Goal: Task Accomplishment & Management: Use online tool/utility

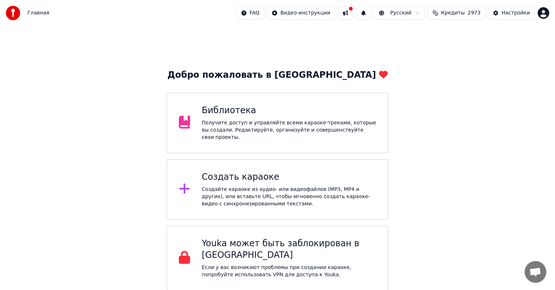
click at [281, 134] on div "Получите доступ и управляйте всеми караоке-треками, которые вы создали. Редакти…" at bounding box center [288, 130] width 174 height 22
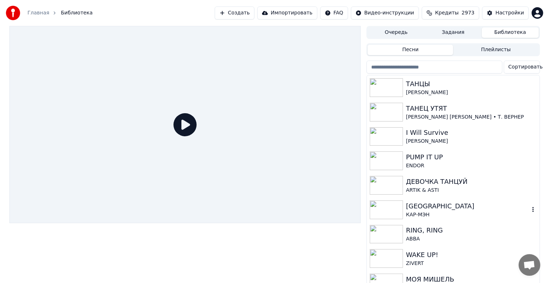
click at [454, 207] on div "[GEOGRAPHIC_DATA]" at bounding box center [467, 206] width 123 height 10
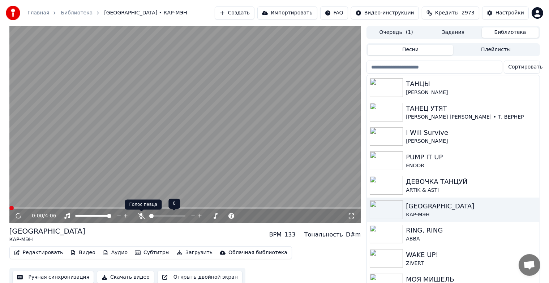
click at [140, 216] on icon at bounding box center [141, 216] width 7 height 6
click at [33, 274] on button "Ручная синхронизация" at bounding box center [53, 277] width 82 height 13
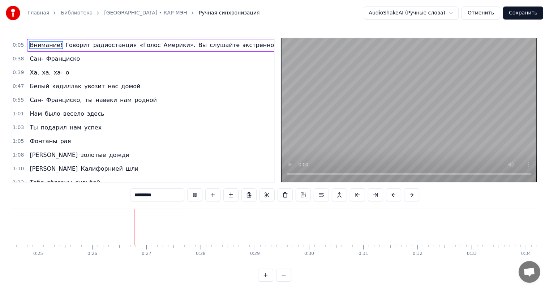
scroll to position [0, 1388]
click at [32, 58] on span "Сан-" at bounding box center [36, 59] width 15 height 8
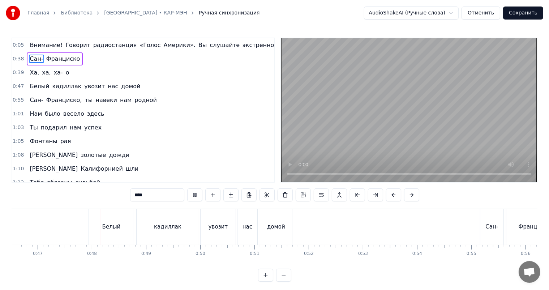
scroll to position [0, 2535]
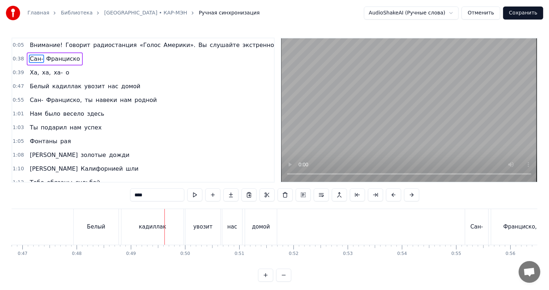
click at [29, 68] on span "Ха," at bounding box center [34, 72] width 11 height 8
type input "***"
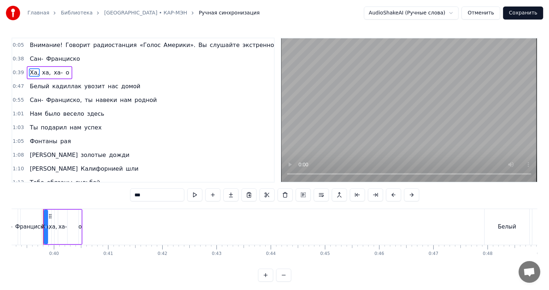
scroll to position [0, 2119]
click at [27, 68] on div "Ха, ха, ха- о" at bounding box center [49, 72] width 45 height 13
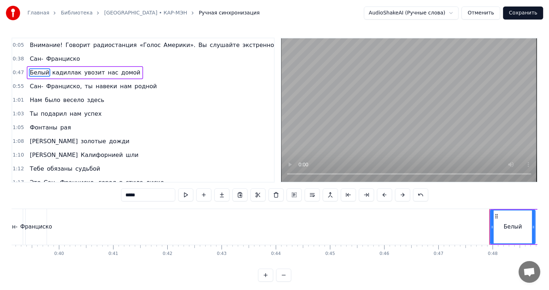
click at [55, 61] on span "Франциско" at bounding box center [62, 59] width 35 height 8
type input "*********"
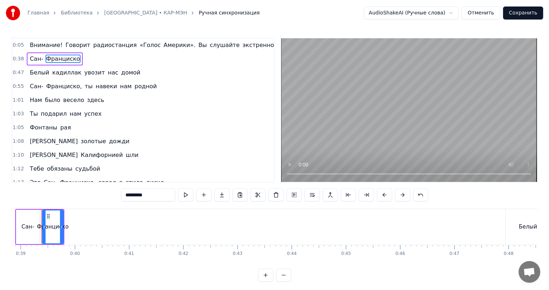
scroll to position [0, 2097]
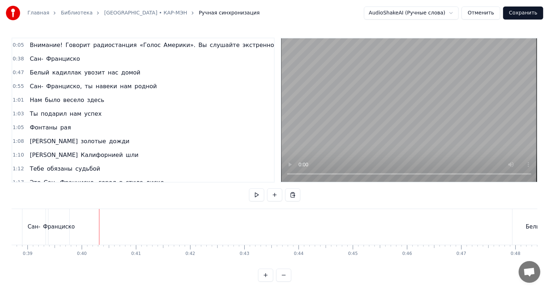
click at [67, 224] on div "Франциско" at bounding box center [59, 226] width 32 height 8
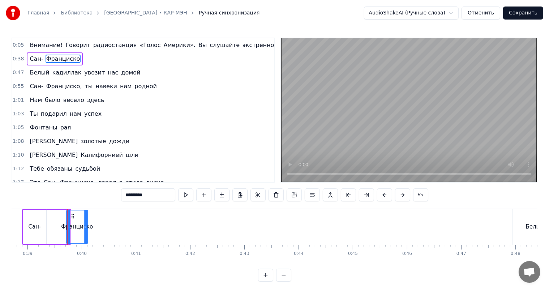
drag, startPoint x: 57, startPoint y: 217, endPoint x: 71, endPoint y: 222, distance: 14.5
click at [71, 222] on div "Франциско" at bounding box center [77, 226] width 20 height 33
drag, startPoint x: 86, startPoint y: 224, endPoint x: 104, endPoint y: 227, distance: 17.9
click at [104, 227] on icon at bounding box center [103, 227] width 3 height 6
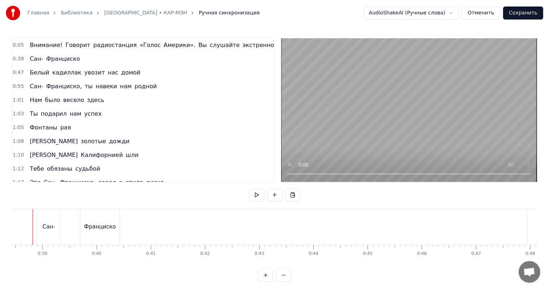
scroll to position [0, 2067]
click at [63, 225] on div "Сан-" at bounding box center [64, 226] width 13 height 8
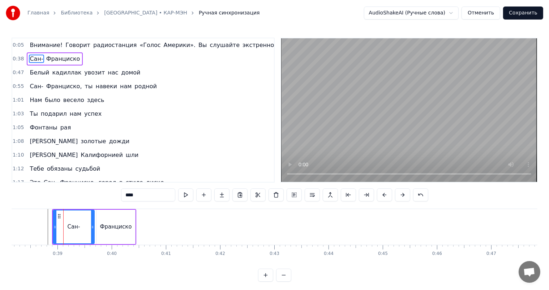
drag, startPoint x: 74, startPoint y: 227, endPoint x: 92, endPoint y: 228, distance: 17.4
click at [92, 228] on icon at bounding box center [92, 227] width 3 height 6
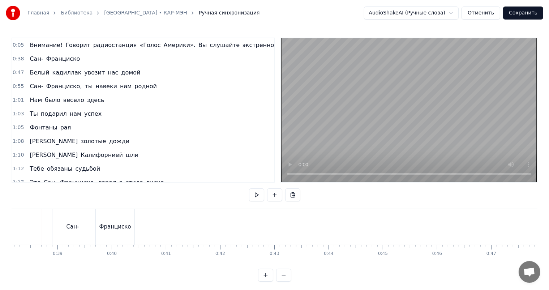
scroll to position [0, 2061]
click at [31, 70] on span "Белый" at bounding box center [39, 72] width 21 height 8
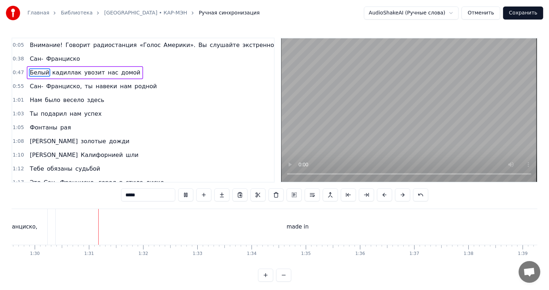
scroll to position [0, 4867]
click at [282, 236] on div "made in" at bounding box center [282, 227] width 484 height 36
type input "*******"
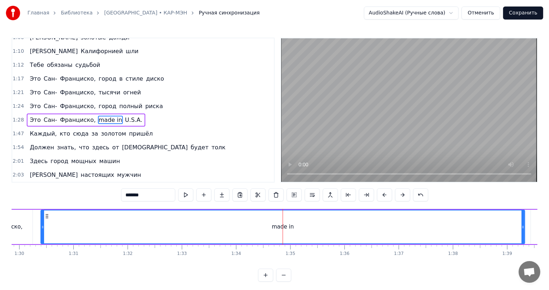
scroll to position [116, 0]
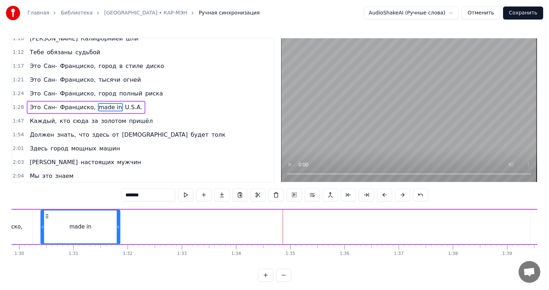
drag, startPoint x: 523, startPoint y: 224, endPoint x: 121, endPoint y: 240, distance: 401.5
click at [120, 240] on div at bounding box center [118, 226] width 3 height 33
click at [34, 227] on div "Это [GEOGRAPHIC_DATA], made in U.S.A." at bounding box center [253, 227] width 623 height 36
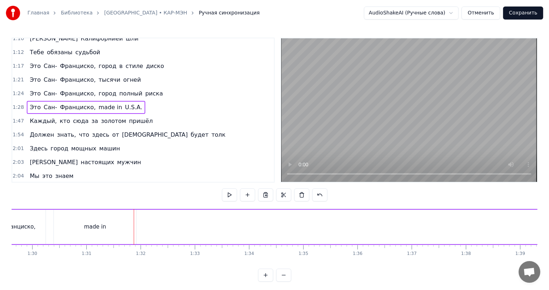
scroll to position [0, 4853]
click at [101, 230] on div "made in" at bounding box center [96, 226] width 22 height 8
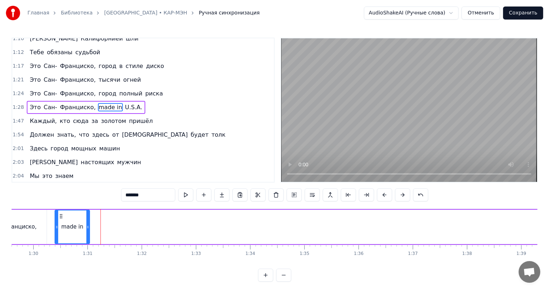
drag, startPoint x: 136, startPoint y: 224, endPoint x: 88, endPoint y: 225, distance: 47.7
click at [88, 225] on icon at bounding box center [87, 227] width 3 height 6
click at [124, 106] on span "U.S.A." at bounding box center [133, 107] width 19 height 8
type input "******"
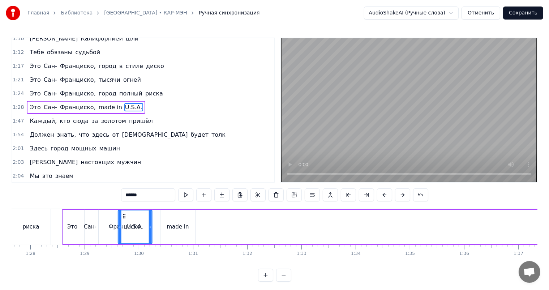
scroll to position [0, 4747]
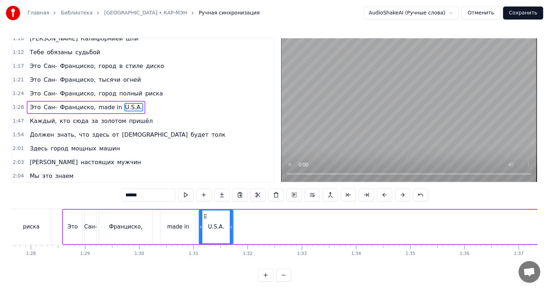
drag, startPoint x: 55, startPoint y: 217, endPoint x: 205, endPoint y: 214, distance: 149.9
click at [205, 214] on icon at bounding box center [205, 216] width 6 height 6
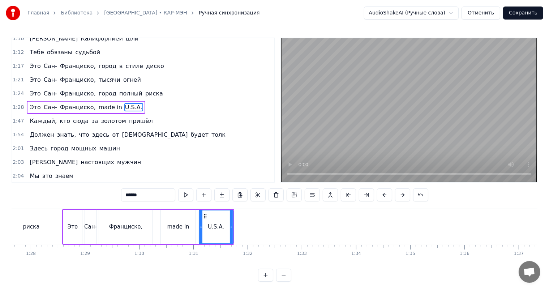
click at [157, 225] on div "Это [GEOGRAPHIC_DATA], made in U.S.A." at bounding box center [148, 227] width 172 height 36
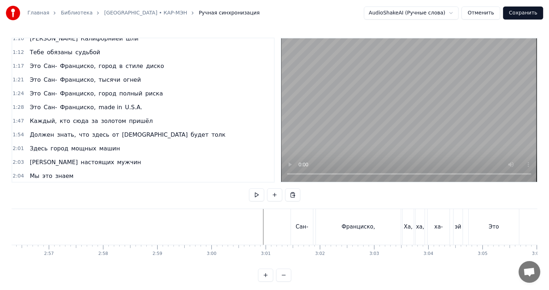
scroll to position [0, 9708]
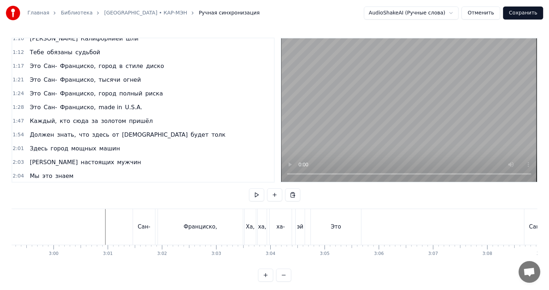
click at [251, 230] on div "Ха," at bounding box center [250, 226] width 9 height 8
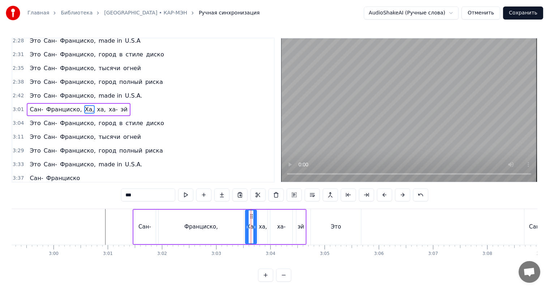
scroll to position [350, 0]
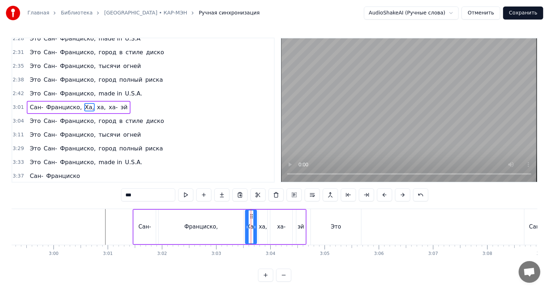
click at [84, 105] on span "Ха," at bounding box center [89, 107] width 11 height 8
click at [84, 105] on span "ха," at bounding box center [89, 107] width 10 height 8
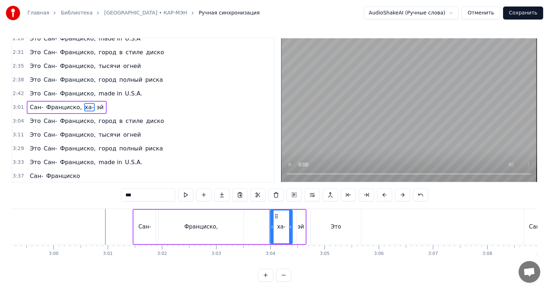
click at [84, 105] on span "ха-" at bounding box center [89, 107] width 10 height 8
click at [84, 105] on span "эй" at bounding box center [88, 107] width 8 height 8
type input "***"
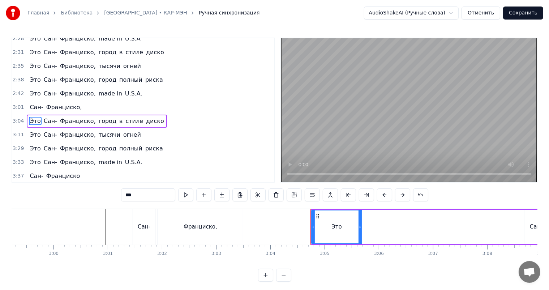
scroll to position [363, 0]
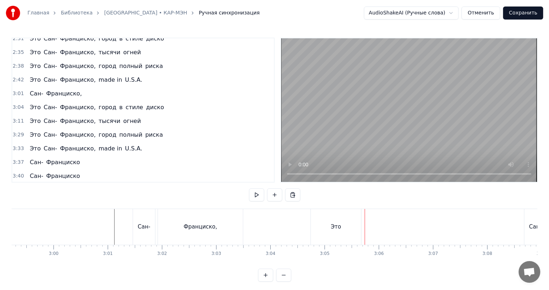
click at [324, 231] on div "Это" at bounding box center [336, 227] width 50 height 36
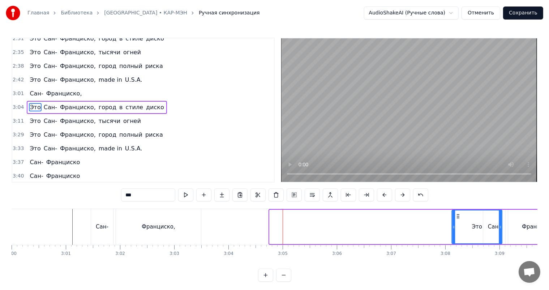
scroll to position [0, 9755]
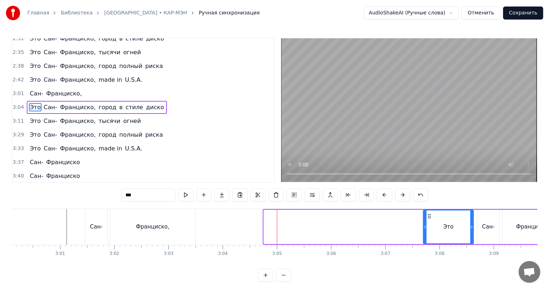
drag, startPoint x: 317, startPoint y: 215, endPoint x: 429, endPoint y: 217, distance: 111.6
click at [429, 217] on icon at bounding box center [429, 216] width 6 height 6
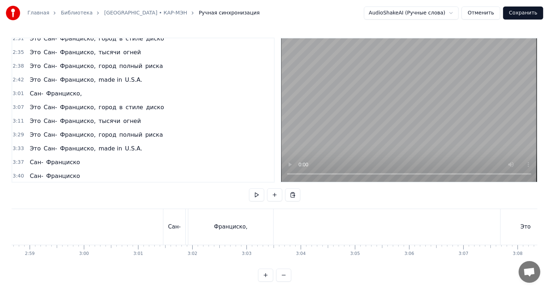
scroll to position [0, 9700]
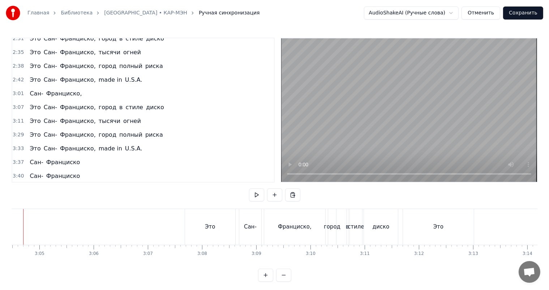
scroll to position [0, 10000]
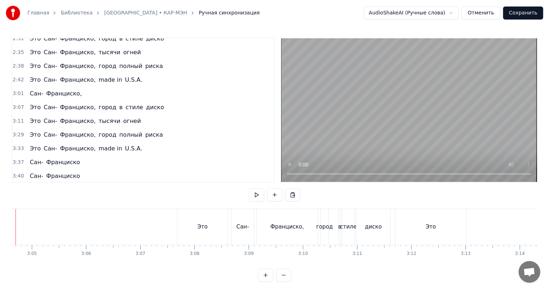
click at [218, 222] on div "Это" at bounding box center [202, 227] width 50 height 36
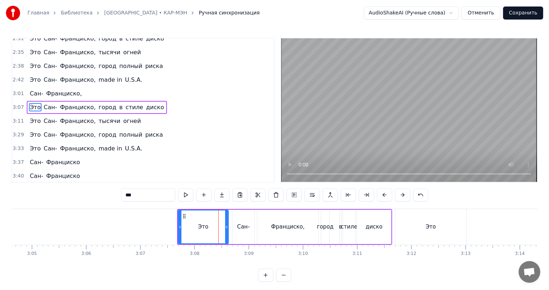
type input "****"
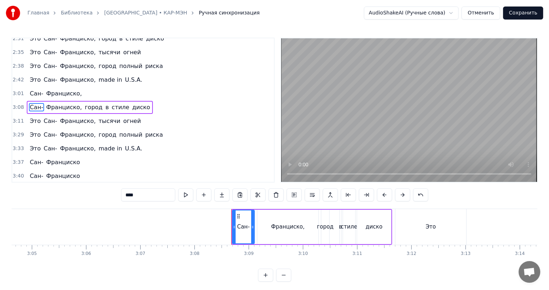
click at [116, 101] on div "[GEOGRAPHIC_DATA], город в стиле диско" at bounding box center [90, 107] width 126 height 13
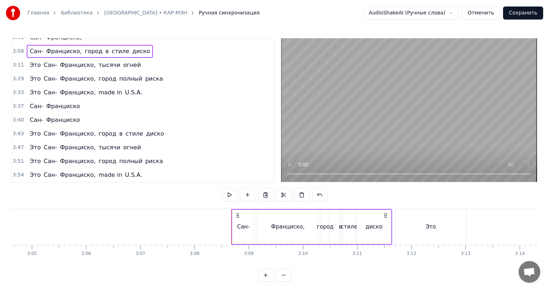
scroll to position [425, 0]
click at [322, 228] on div "город" at bounding box center [325, 226] width 17 height 8
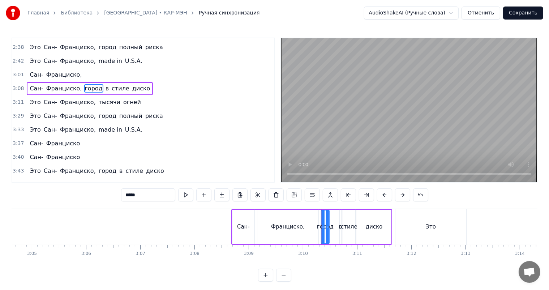
scroll to position [363, 0]
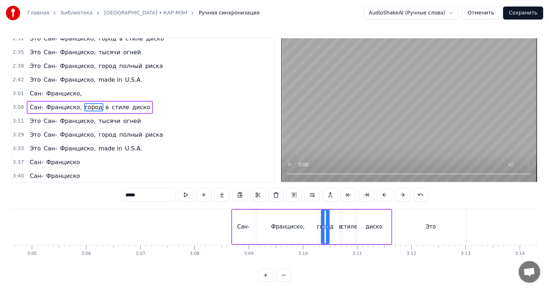
click at [88, 105] on span "город" at bounding box center [93, 107] width 19 height 8
type input "*"
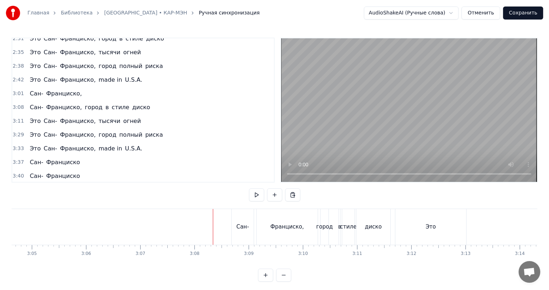
click at [75, 101] on div "[GEOGRAPHIC_DATA], город в стиле диско" at bounding box center [90, 107] width 126 height 13
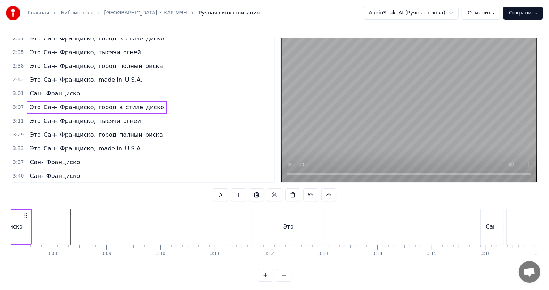
scroll to position [0, 10125]
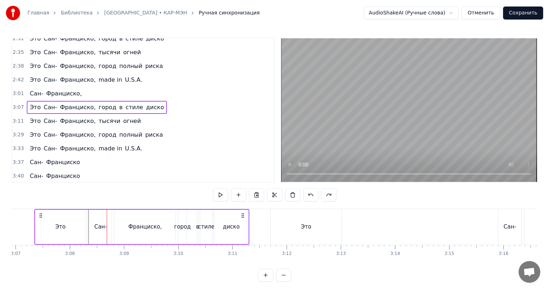
drag, startPoint x: 384, startPoint y: 214, endPoint x: 241, endPoint y: 226, distance: 143.4
click at [241, 226] on div "Это [GEOGRAPHIC_DATA], город в стиле диско" at bounding box center [141, 227] width 215 height 36
click at [311, 227] on div "Это" at bounding box center [305, 227] width 71 height 36
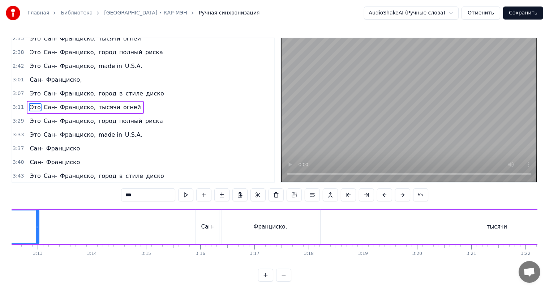
scroll to position [0, 10435]
click at [264, 217] on div "Франциско," at bounding box center [262, 226] width 97 height 34
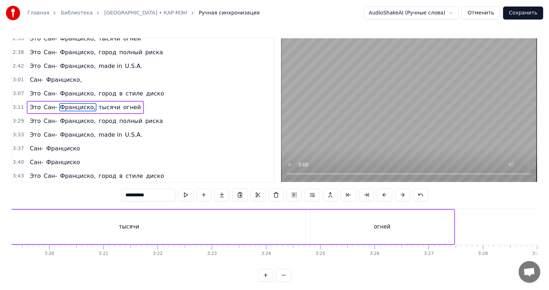
scroll to position [0, 10802]
click at [380, 223] on div "огней" at bounding box center [375, 226] width 17 height 8
type input "*****"
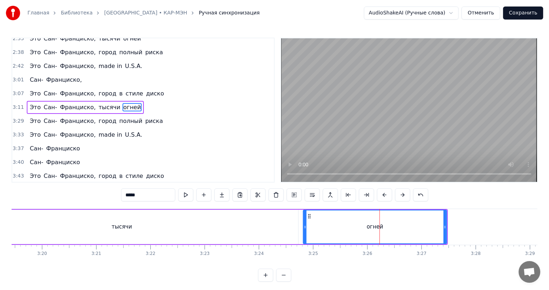
click at [303, 225] on icon at bounding box center [304, 227] width 3 height 6
click at [33, 101] on div "Это [GEOGRAPHIC_DATA], тысячи огней" at bounding box center [85, 107] width 117 height 13
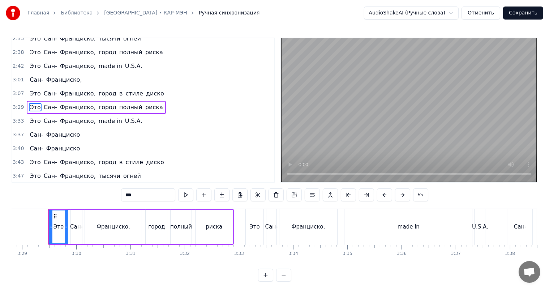
click at [40, 88] on div "Это [GEOGRAPHIC_DATA], город в стиле диско" at bounding box center [97, 93] width 140 height 13
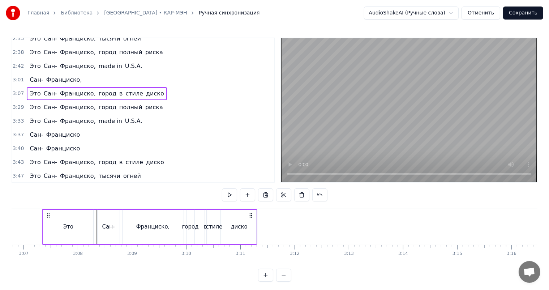
scroll to position [0, 10111]
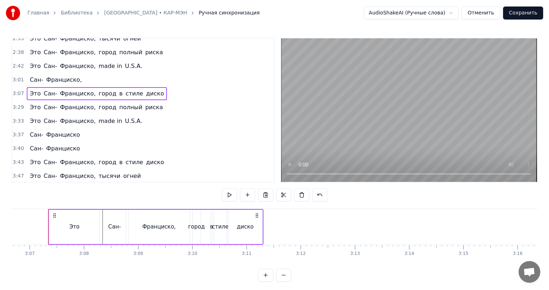
drag, startPoint x: 49, startPoint y: 212, endPoint x: 122, endPoint y: 214, distance: 72.3
click at [132, 214] on div "Это [GEOGRAPHIC_DATA], город в стиле диско" at bounding box center [155, 227] width 215 height 36
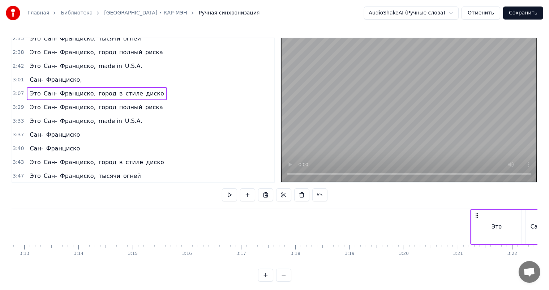
scroll to position [0, 10446]
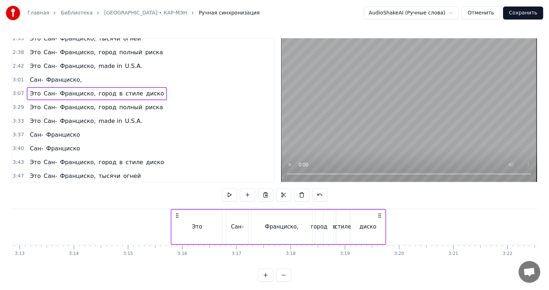
drag, startPoint x: 53, startPoint y: 214, endPoint x: 176, endPoint y: 220, distance: 123.3
click at [176, 220] on div "Это [GEOGRAPHIC_DATA], город в стиле диско" at bounding box center [278, 227] width 215 height 36
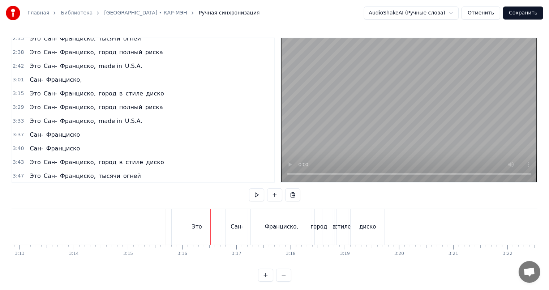
click at [181, 214] on div "Это" at bounding box center [197, 227] width 50 height 36
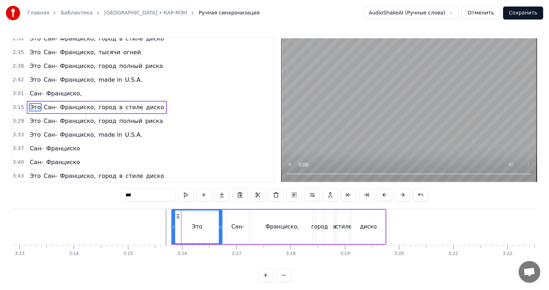
drag, startPoint x: 177, startPoint y: 214, endPoint x: 176, endPoint y: 221, distance: 7.6
click at [176, 221] on div "Это" at bounding box center [196, 226] width 49 height 33
click at [363, 211] on div "диско" at bounding box center [368, 226] width 34 height 34
type input "*****"
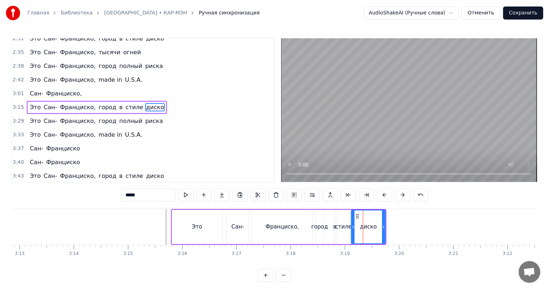
click at [85, 102] on div "Это [GEOGRAPHIC_DATA], город в стиле диско" at bounding box center [97, 107] width 140 height 13
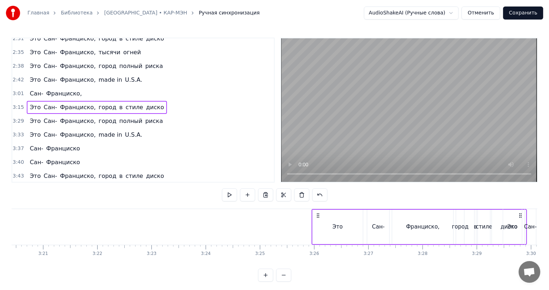
scroll to position [0, 10866]
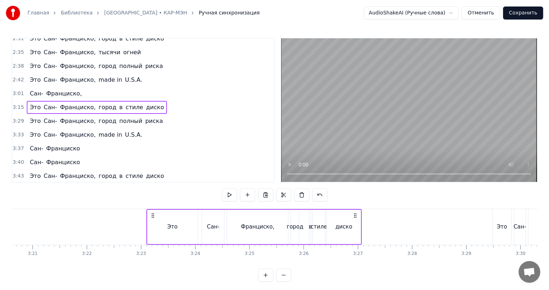
drag, startPoint x: 378, startPoint y: 215, endPoint x: 354, endPoint y: 220, distance: 24.9
click at [354, 220] on div "Это [GEOGRAPHIC_DATA], город в стиле диско" at bounding box center [254, 227] width 216 height 36
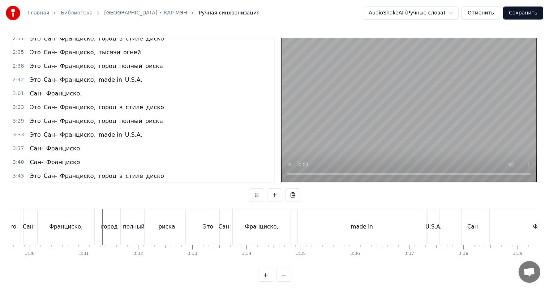
scroll to position [0, 11376]
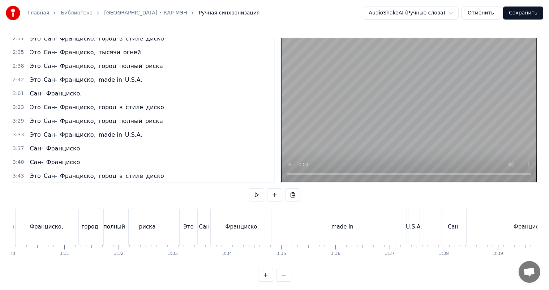
click at [79, 79] on span "Франциско," at bounding box center [77, 79] width 37 height 8
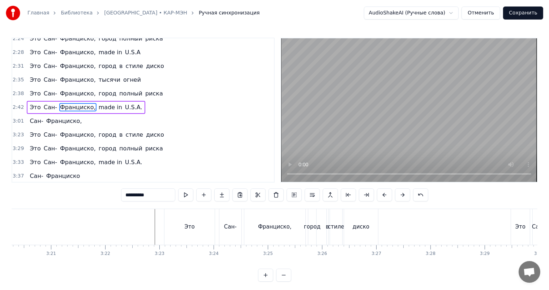
scroll to position [0, 10870]
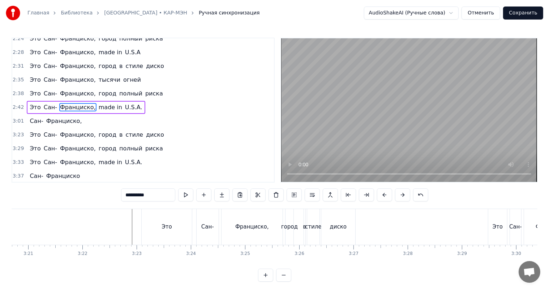
click at [165, 214] on div "Это" at bounding box center [167, 227] width 50 height 36
type input "***"
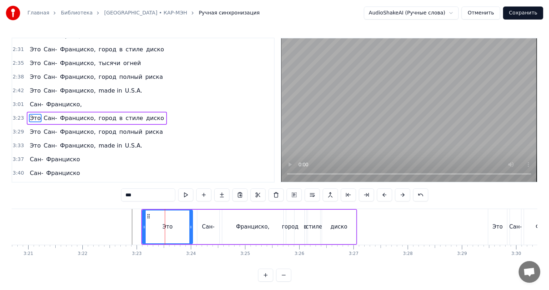
scroll to position [363, 0]
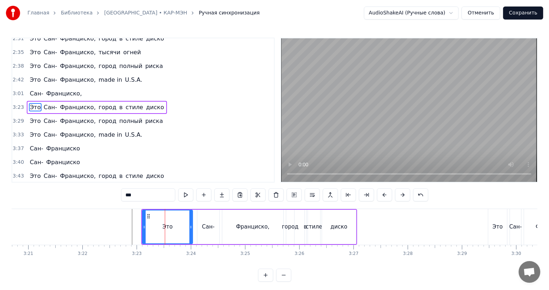
click at [51, 101] on div "Это [GEOGRAPHIC_DATA], город в стиле диско" at bounding box center [97, 107] width 140 height 13
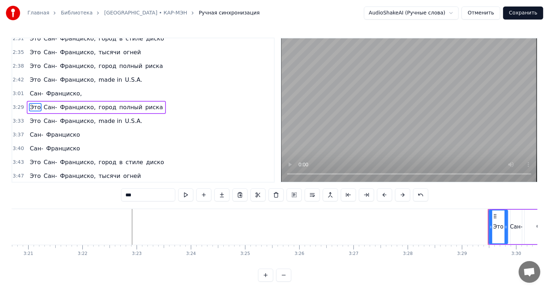
click at [52, 103] on span "Сан-" at bounding box center [50, 107] width 15 height 8
type input "****"
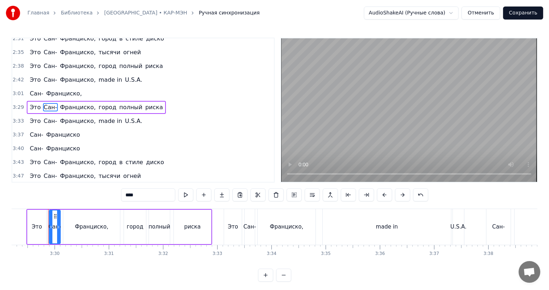
click at [53, 102] on div "Это [GEOGRAPHIC_DATA], город полный риска" at bounding box center [96, 107] width 139 height 13
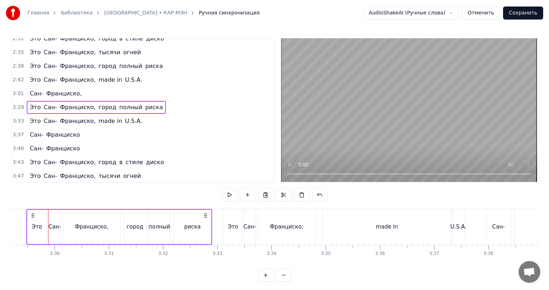
scroll to position [0, 11310]
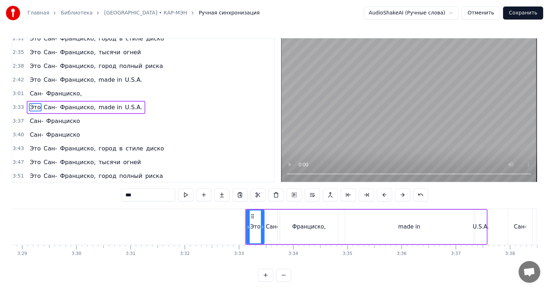
click at [53, 102] on div "Это [GEOGRAPHIC_DATA], made in U.S.A." at bounding box center [86, 107] width 118 height 13
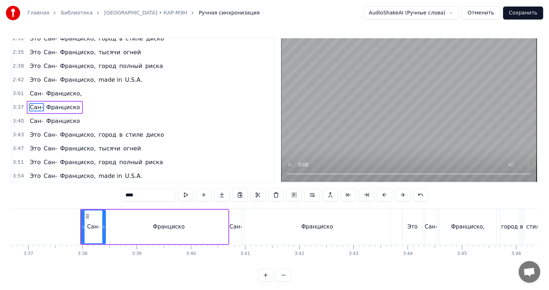
scroll to position [0, 11769]
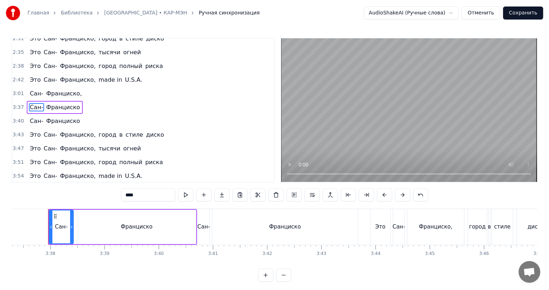
click at [48, 101] on div "[GEOGRAPHIC_DATA]" at bounding box center [55, 107] width 56 height 13
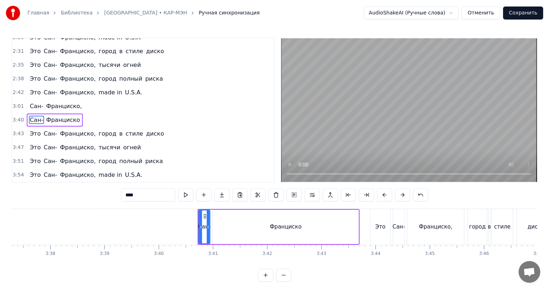
scroll to position [357, 0]
click at [44, 113] on div "[GEOGRAPHIC_DATA]" at bounding box center [55, 119] width 56 height 13
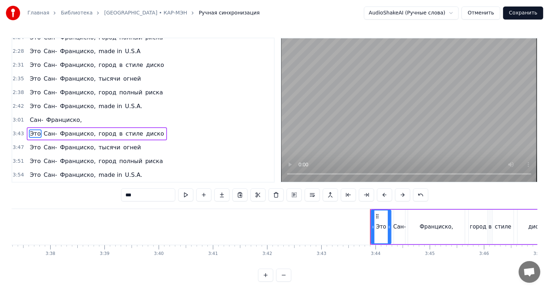
scroll to position [343, 0]
click at [40, 127] on div "Это [GEOGRAPHIC_DATA], город в стиле диско" at bounding box center [97, 133] width 140 height 13
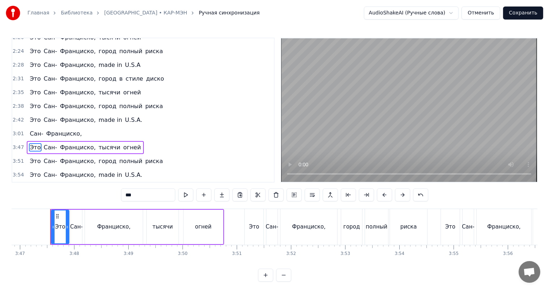
scroll to position [0, 12289]
click at [40, 141] on div "Это [GEOGRAPHIC_DATA], тысячи огней" at bounding box center [85, 147] width 117 height 13
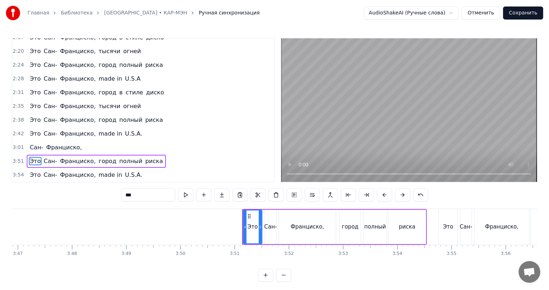
scroll to position [9, 0]
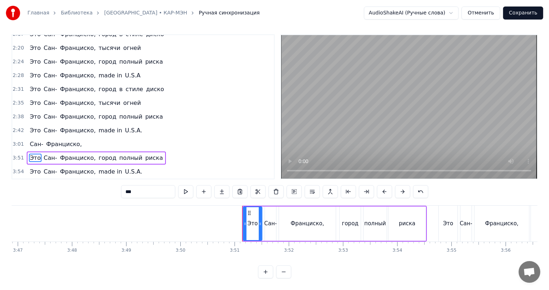
click at [41, 151] on div "Это [GEOGRAPHIC_DATA], город полный риска" at bounding box center [96, 157] width 139 height 13
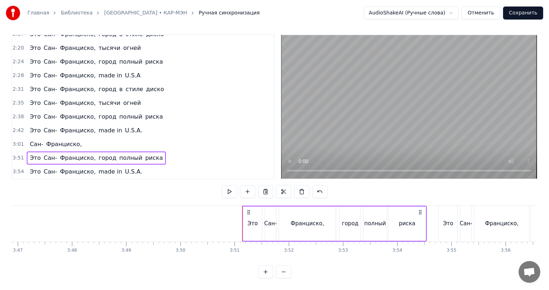
scroll to position [302, 0]
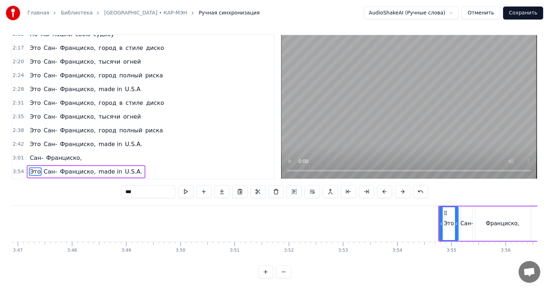
click at [41, 165] on div "Это [GEOGRAPHIC_DATA], made in U.S.A." at bounding box center [86, 171] width 118 height 13
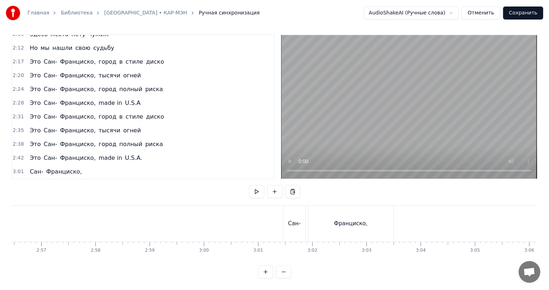
scroll to position [0, 9542]
click at [354, 219] on div "Франциско," at bounding box center [366, 223] width 34 height 8
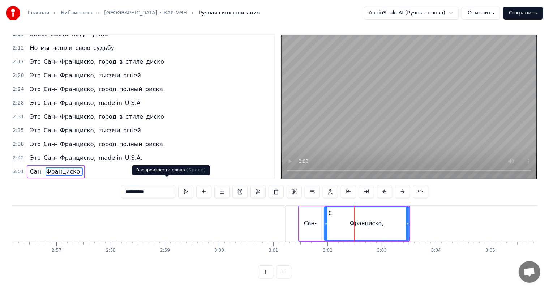
click at [140, 185] on input "**********" at bounding box center [148, 191] width 54 height 13
type input "*********"
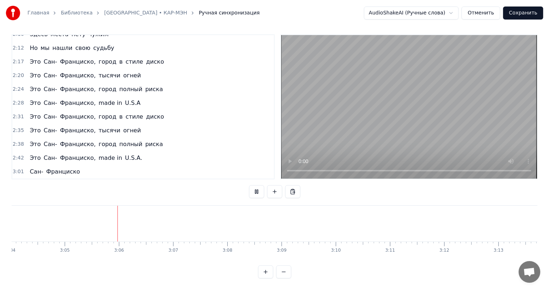
scroll to position [0, 10006]
click at [39, 165] on div "[GEOGRAPHIC_DATA]" at bounding box center [55, 171] width 56 height 13
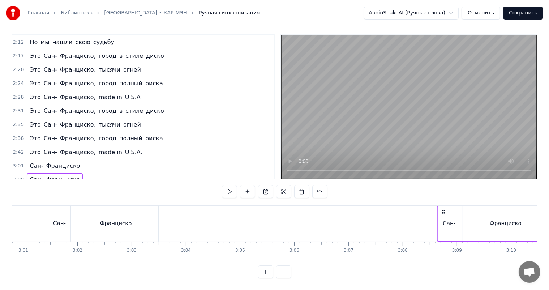
scroll to position [302, 0]
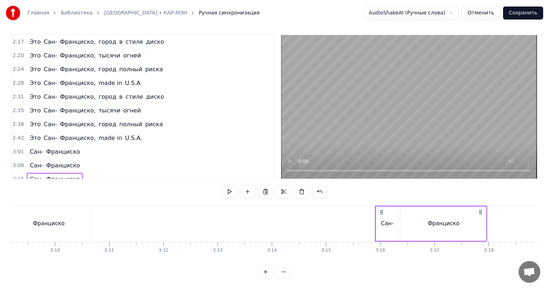
scroll to position [315, 0]
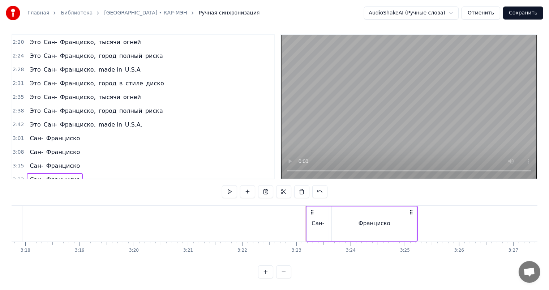
scroll to position [329, 0]
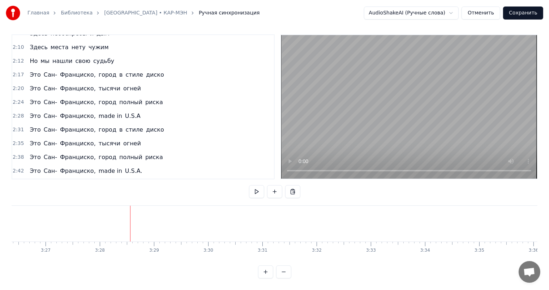
scroll to position [269, 0]
click at [82, 69] on div "Это [GEOGRAPHIC_DATA], город в стиле диско" at bounding box center [97, 75] width 140 height 13
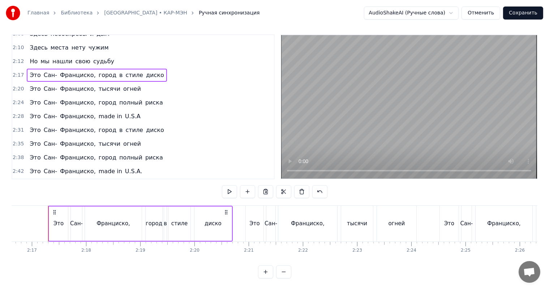
scroll to position [329, 0]
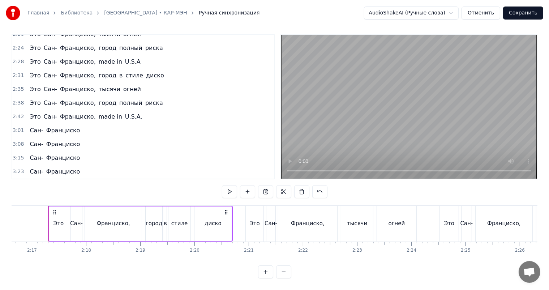
click at [69, 167] on span "Франциско" at bounding box center [62, 171] width 35 height 8
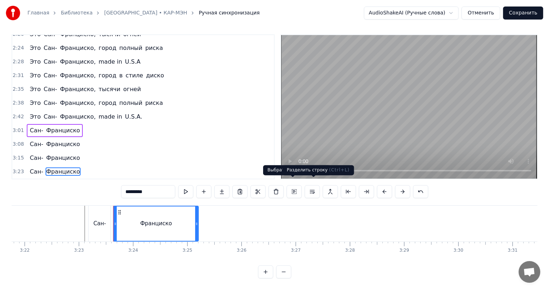
scroll to position [0, 10993]
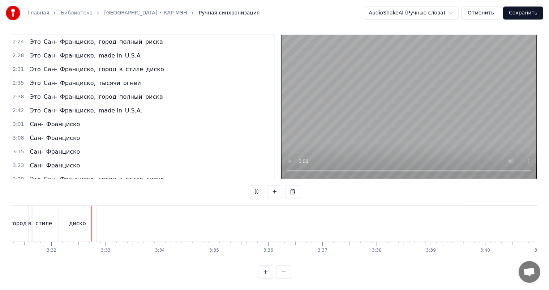
scroll to position [0, 11459]
click at [124, 35] on div "Это [GEOGRAPHIC_DATA], город полный риска" at bounding box center [96, 41] width 139 height 13
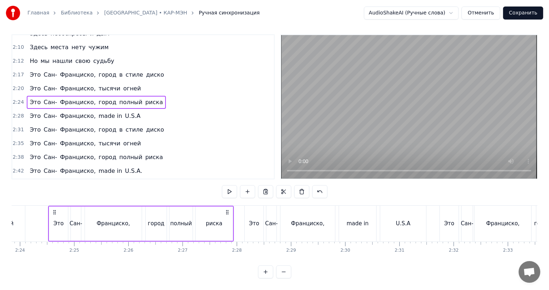
scroll to position [269, 0]
click at [108, 82] on div "Это [GEOGRAPHIC_DATA], тысячи огней" at bounding box center [85, 88] width 117 height 13
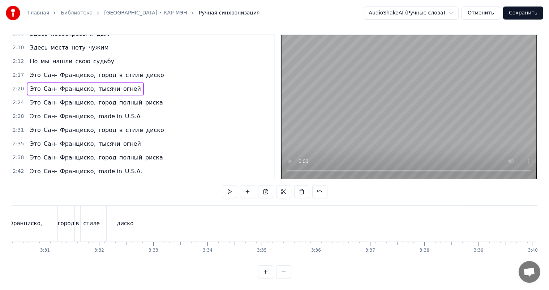
scroll to position [0, 11380]
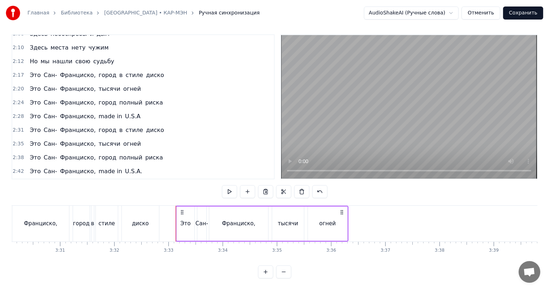
click at [144, 98] on span "риска" at bounding box center [153, 102] width 19 height 8
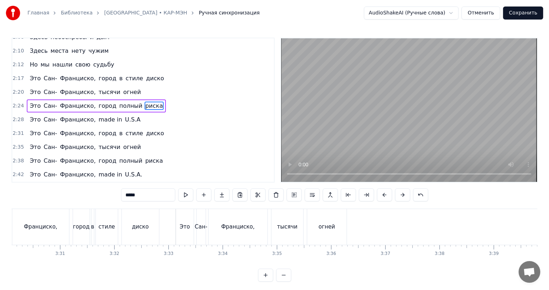
scroll to position [267, 0]
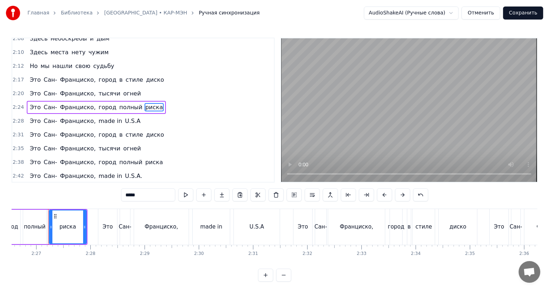
click at [127, 101] on div "Это [GEOGRAPHIC_DATA], город полный риска" at bounding box center [96, 107] width 139 height 13
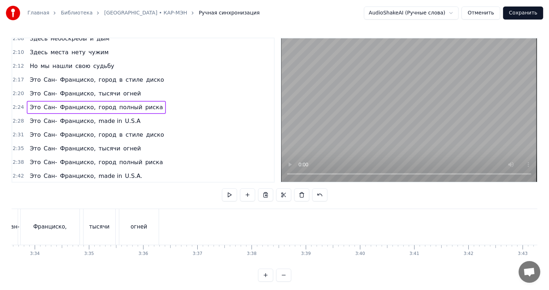
scroll to position [0, 11590]
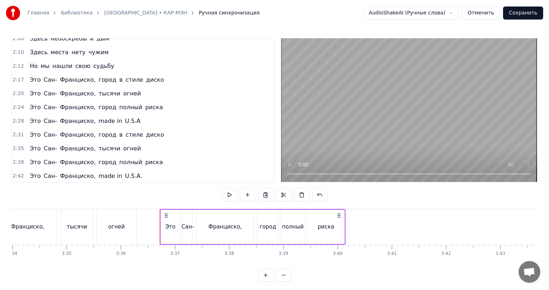
click at [125, 114] on div "Это [GEOGRAPHIC_DATA], made in U.S.A" at bounding box center [85, 120] width 116 height 13
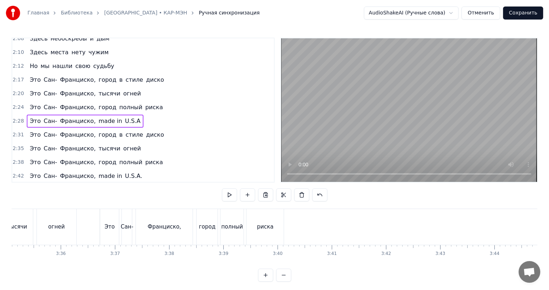
scroll to position [0, 11658]
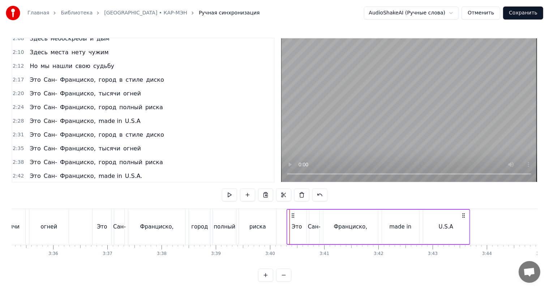
click at [292, 213] on icon at bounding box center [293, 215] width 6 height 6
click at [123, 129] on div "Это [GEOGRAPHIC_DATA], город в стиле диско" at bounding box center [97, 134] width 140 height 13
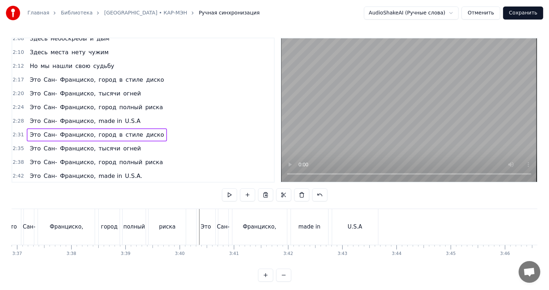
scroll to position [0, 11838]
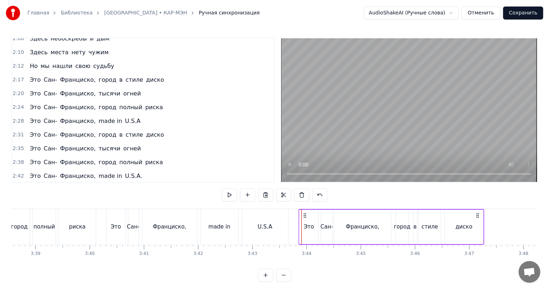
click at [303, 214] on icon at bounding box center [305, 215] width 6 height 6
click at [123, 142] on div "Это [GEOGRAPHIC_DATA], тысячи огней" at bounding box center [85, 148] width 117 height 13
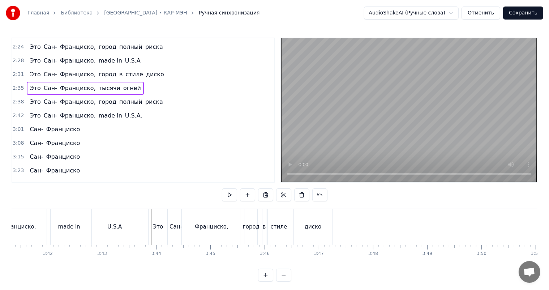
scroll to position [0, 12018]
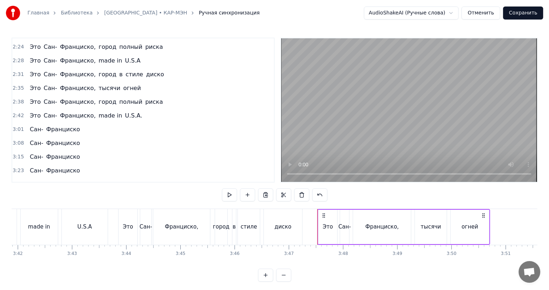
click at [127, 96] on div "Это [GEOGRAPHIC_DATA], город полный риска" at bounding box center [96, 101] width 139 height 13
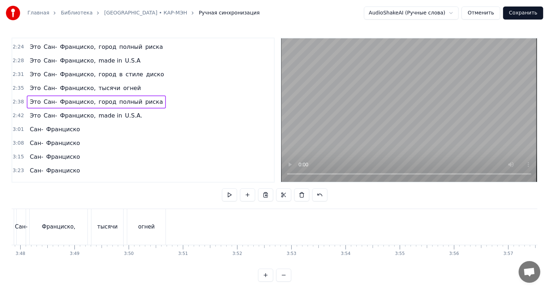
scroll to position [0, 12296]
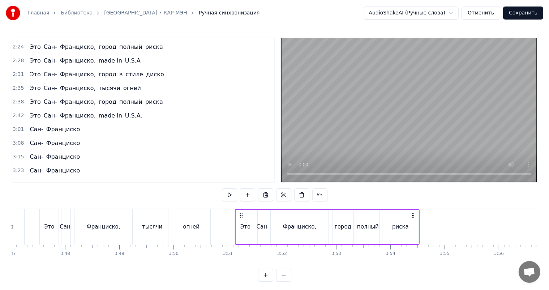
click at [108, 110] on div "Это [GEOGRAPHIC_DATA], made in U.S.A." at bounding box center [86, 115] width 118 height 13
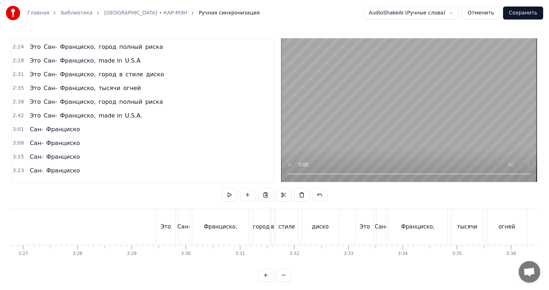
scroll to position [0, 11170]
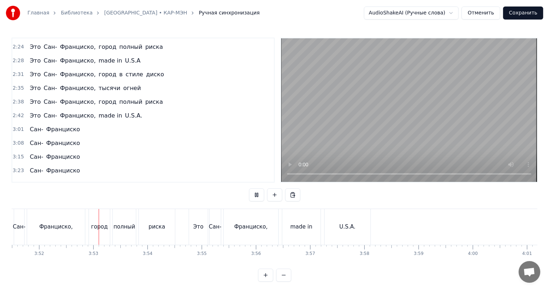
scroll to position [0, 12560]
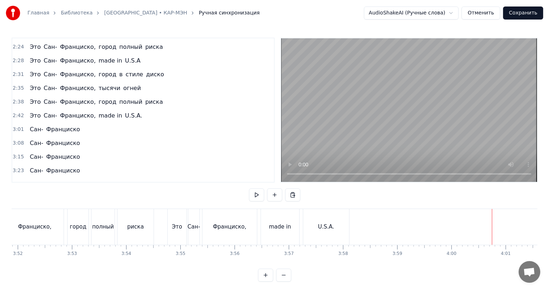
click at [521, 14] on button "Сохранить" at bounding box center [523, 12] width 40 height 13
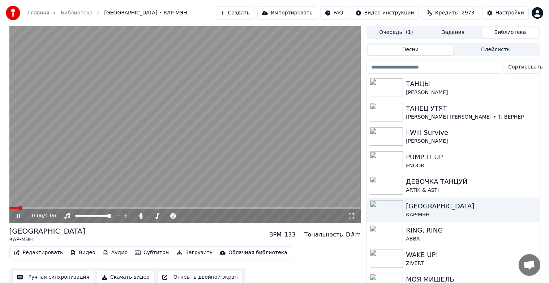
click at [14, 215] on div "0:06 / 4:06" at bounding box center [185, 216] width 346 height 7
click at [18, 217] on icon at bounding box center [19, 216] width 4 height 4
click at [454, 188] on div "ARTIK & ASTI" at bounding box center [467, 190] width 123 height 7
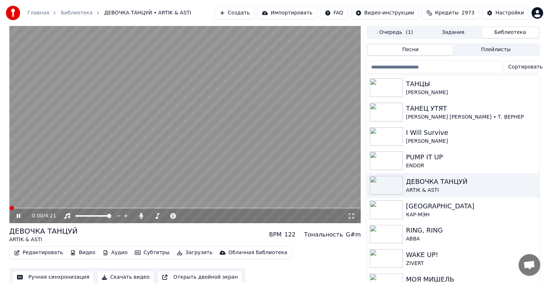
click at [42, 275] on button "Ручная синхронизация" at bounding box center [53, 277] width 82 height 13
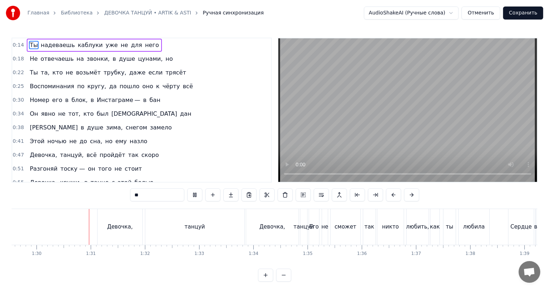
scroll to position [0, 4856]
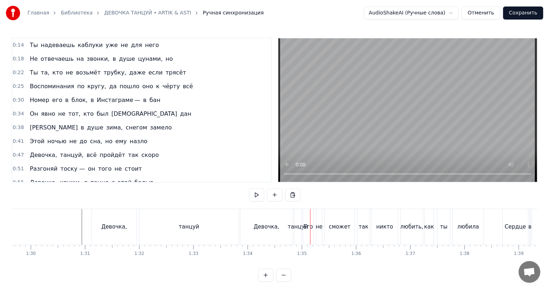
click at [255, 222] on div "Девочка," at bounding box center [266, 227] width 52 height 36
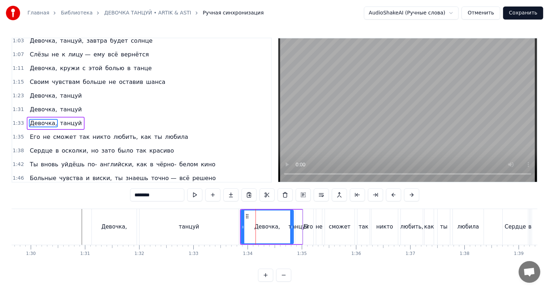
scroll to position [182, 0]
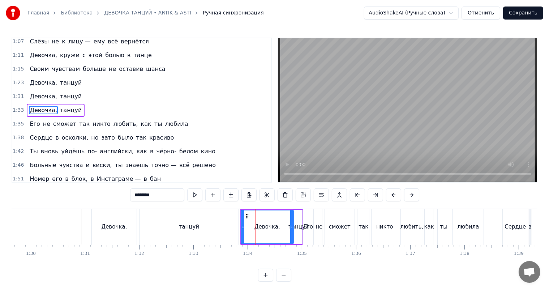
click at [52, 104] on div "Девочка, танцуй" at bounding box center [56, 110] width 58 height 13
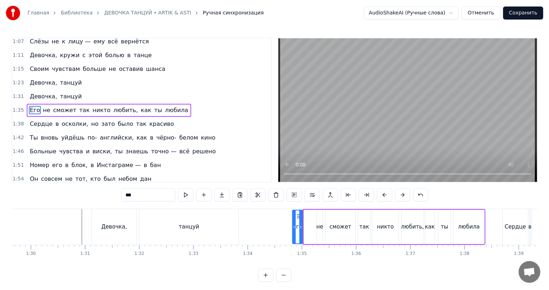
drag, startPoint x: 308, startPoint y: 216, endPoint x: 296, endPoint y: 213, distance: 11.8
click at [296, 213] on icon at bounding box center [298, 216] width 6 height 6
drag, startPoint x: 301, startPoint y: 222, endPoint x: 310, endPoint y: 222, distance: 8.7
click at [310, 222] on div at bounding box center [309, 226] width 3 height 33
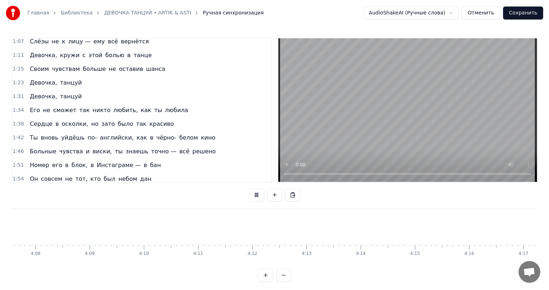
scroll to position [0, 13364]
click at [527, 11] on button "Сохранить" at bounding box center [523, 12] width 40 height 13
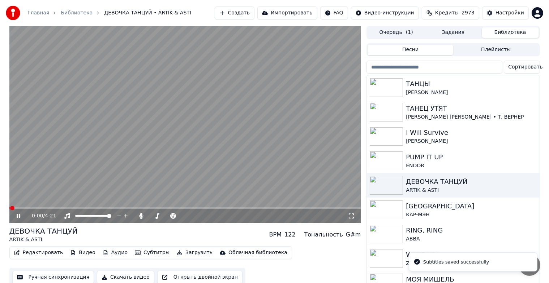
click at [20, 217] on icon at bounding box center [23, 216] width 17 height 6
click at [433, 161] on div "PUMP IT UP" at bounding box center [467, 157] width 123 height 10
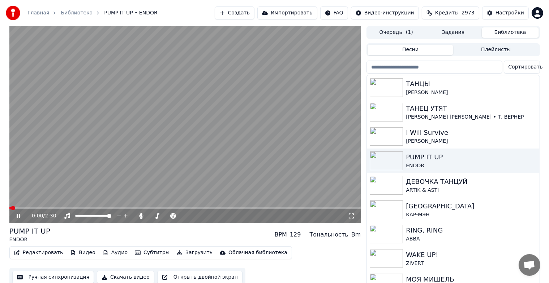
click at [20, 218] on icon at bounding box center [23, 216] width 17 height 6
click at [35, 280] on button "Ручная синхронизация" at bounding box center [53, 277] width 82 height 13
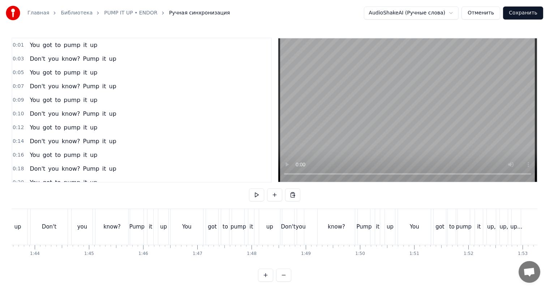
scroll to position [0, 5583]
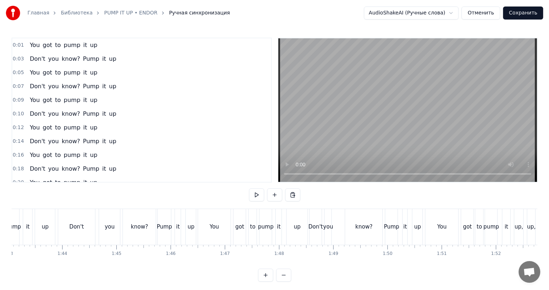
click at [149, 227] on div "know?" at bounding box center [139, 227] width 33 height 36
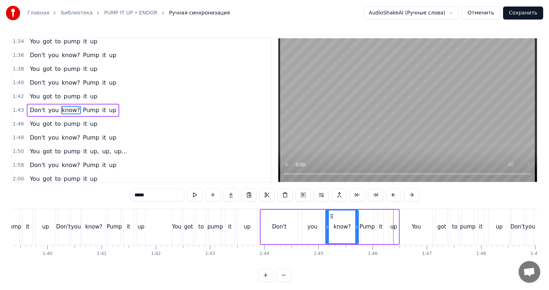
scroll to position [0, 5321]
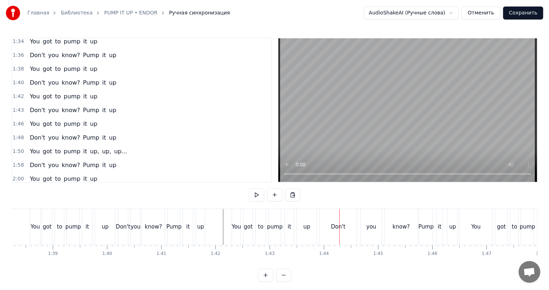
click at [325, 224] on div "Don't" at bounding box center [338, 227] width 37 height 36
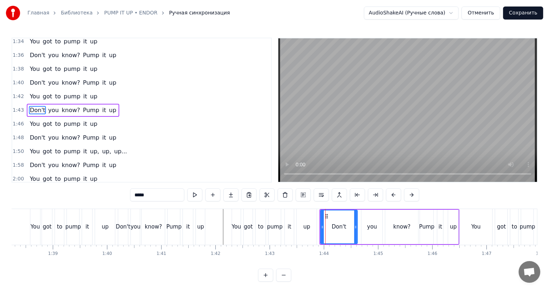
click at [75, 105] on div "Don't you know? Pump it up" at bounding box center [73, 110] width 92 height 13
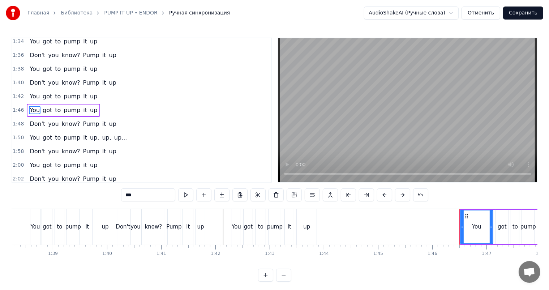
click at [61, 104] on div "You got to pump it up" at bounding box center [63, 110] width 73 height 13
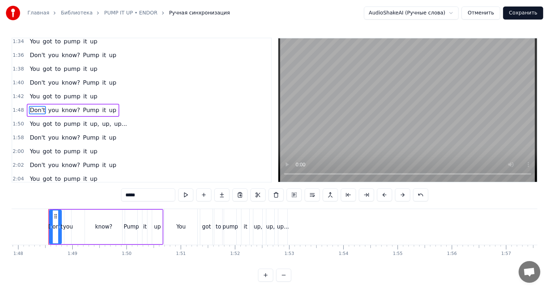
scroll to position [0, 5844]
click at [58, 105] on div "Don't you know? Pump it up" at bounding box center [73, 110] width 92 height 13
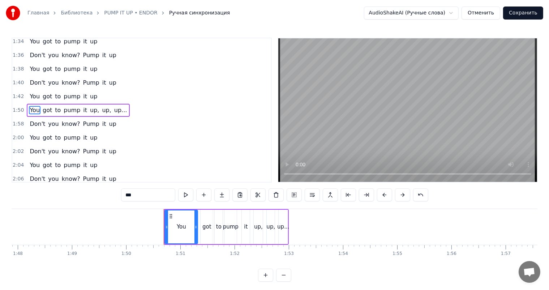
click at [60, 104] on div "You got to pump it up, up, up..." at bounding box center [78, 110] width 103 height 13
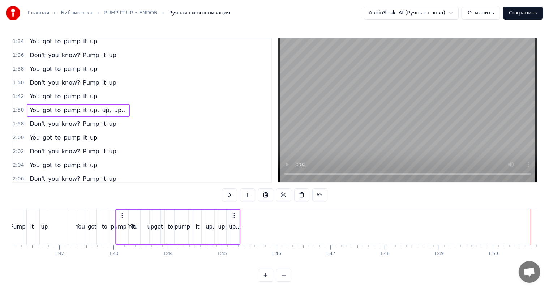
scroll to position [0, 5474]
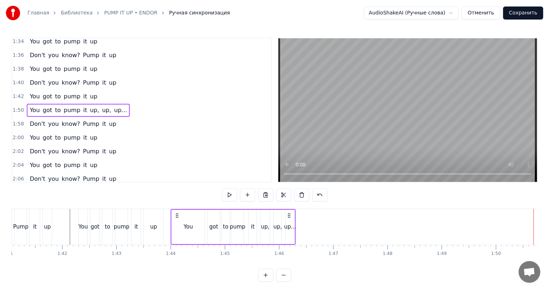
drag, startPoint x: 412, startPoint y: 216, endPoint x: 175, endPoint y: 232, distance: 237.8
click at [175, 232] on div "You got to pump it up, up, up..." at bounding box center [232, 227] width 125 height 36
click at [82, 223] on div "You" at bounding box center [82, 226] width 9 height 8
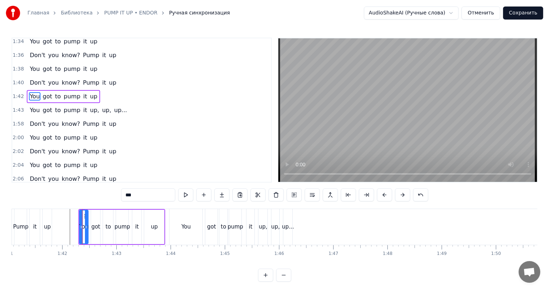
scroll to position [511, 0]
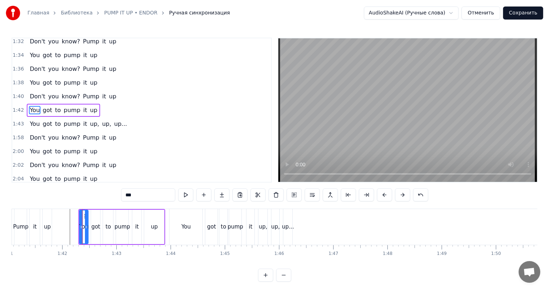
click at [66, 106] on span "pump" at bounding box center [72, 110] width 18 height 8
type input "****"
click at [67, 105] on div "You got to pump it up" at bounding box center [63, 110] width 73 height 13
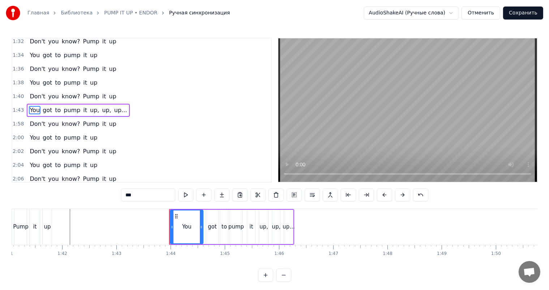
click at [70, 104] on div "You got to pump it up, up, up..." at bounding box center [78, 110] width 103 height 13
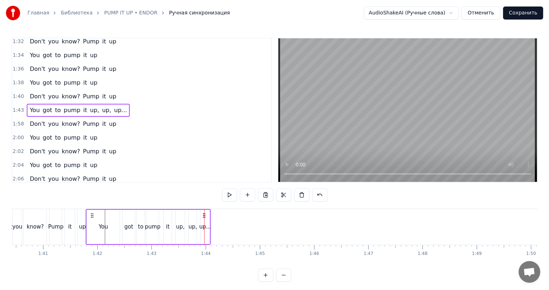
scroll to position [0, 5427]
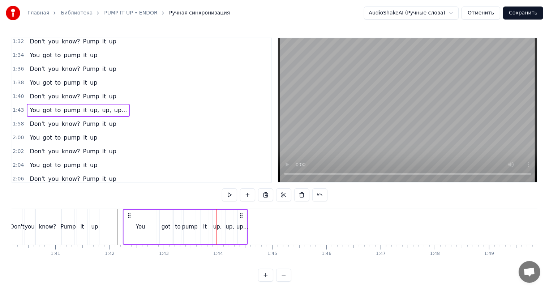
drag, startPoint x: 174, startPoint y: 214, endPoint x: 128, endPoint y: 215, distance: 46.2
click at [128, 215] on icon at bounding box center [129, 215] width 6 height 6
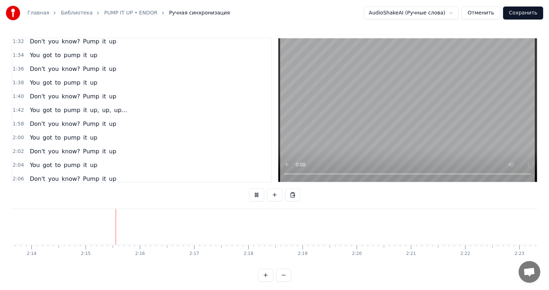
scroll to position [0, 7271]
drag, startPoint x: 480, startPoint y: 269, endPoint x: 493, endPoint y: 270, distance: 13.1
click at [493, 270] on div "0:01 You got to pump it up 0:03 Don't you know? Pump it up 0:05 You got to pump…" at bounding box center [274, 160] width 525 height 244
click at [515, 8] on button "Сохранить" at bounding box center [523, 12] width 40 height 13
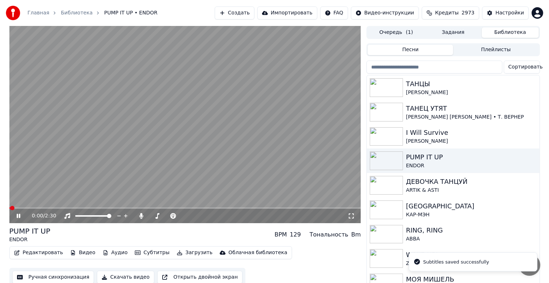
click at [19, 217] on icon at bounding box center [19, 216] width 4 height 4
click at [458, 133] on div "I Will Survive" at bounding box center [467, 133] width 123 height 10
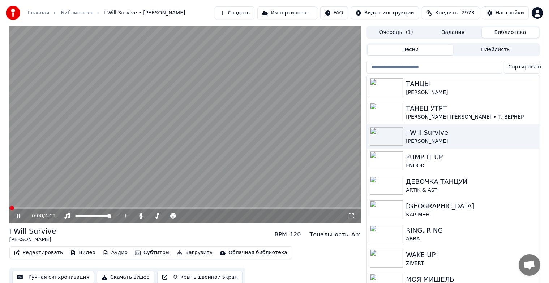
click at [18, 217] on icon at bounding box center [19, 216] width 4 height 4
click at [46, 279] on button "Ручная синхронизация" at bounding box center [53, 277] width 82 height 13
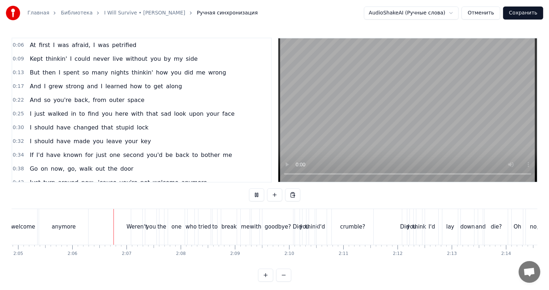
scroll to position [0, 6795]
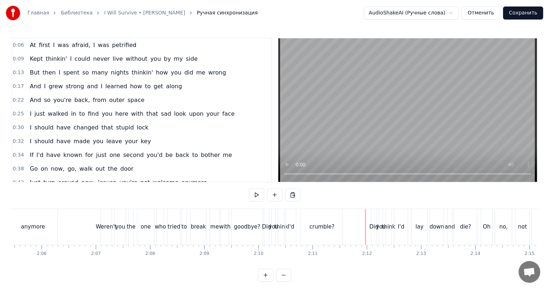
click at [193, 226] on div "break" at bounding box center [198, 226] width 15 height 8
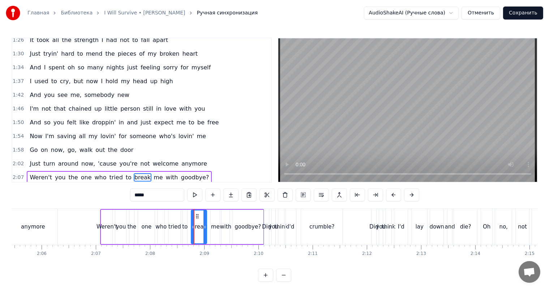
scroll to position [305, 0]
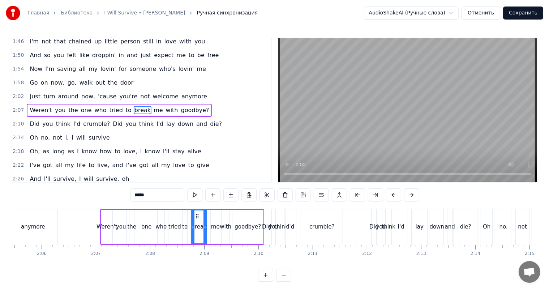
click at [144, 196] on input "*****" at bounding box center [157, 194] width 54 height 13
click at [183, 225] on div "to" at bounding box center [184, 226] width 5 height 8
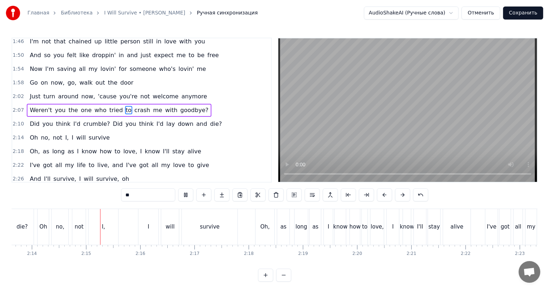
scroll to position [0, 7255]
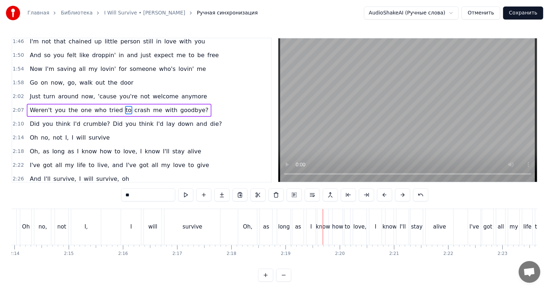
click at [248, 224] on div "Oh," at bounding box center [247, 226] width 9 height 8
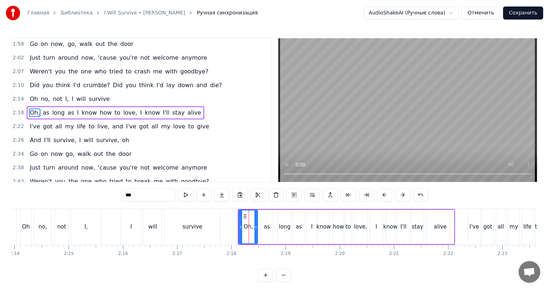
scroll to position [347, 0]
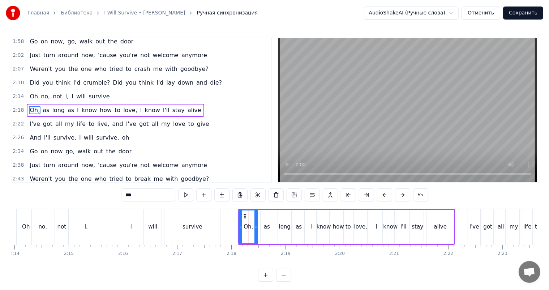
click at [129, 198] on input "***" at bounding box center [148, 194] width 54 height 13
type input "***"
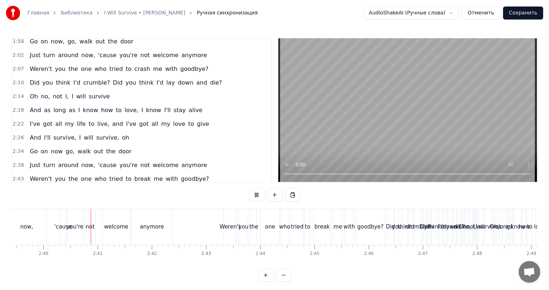
scroll to position [0, 8642]
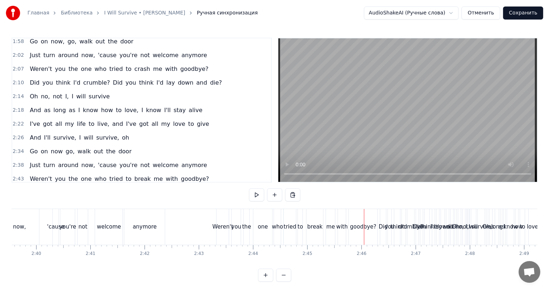
click at [310, 228] on div "break" at bounding box center [314, 226] width 15 height 8
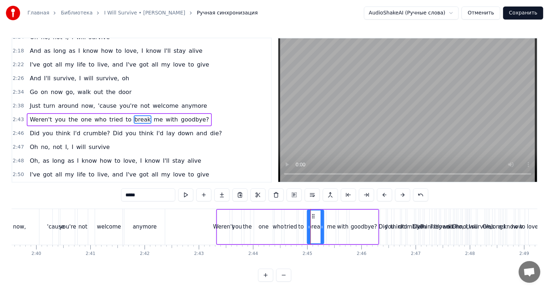
scroll to position [415, 0]
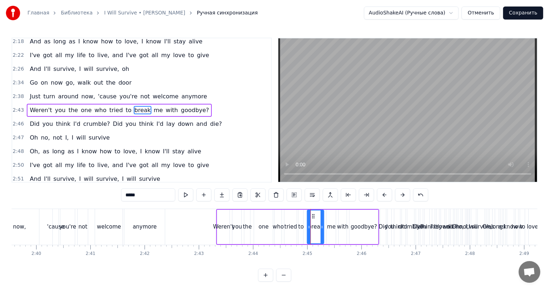
click at [149, 199] on input "*****" at bounding box center [148, 194] width 54 height 13
type input "*****"
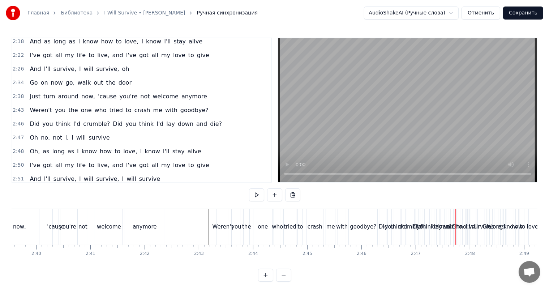
click at [98, 118] on div "Did you think I'd crumble? Did you think I'd lay down and die?" at bounding box center [126, 123] width 198 height 13
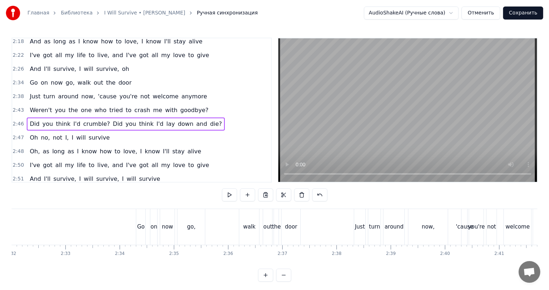
scroll to position [0, 8217]
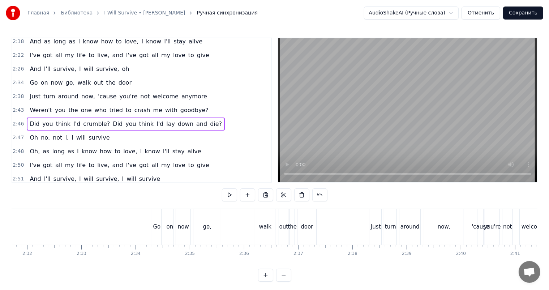
click at [96, 118] on div "Did you think I'd crumble? Did you think I'd lay down and die?" at bounding box center [126, 123] width 198 height 13
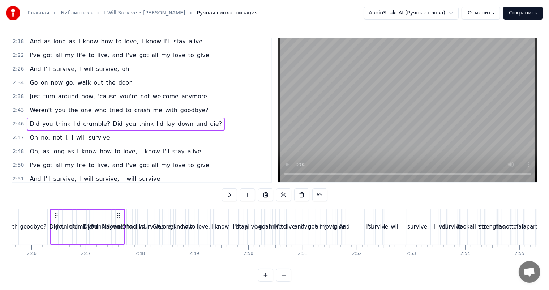
scroll to position [0, 8974]
click at [97, 104] on div "Weren't you the one who tried to crash me with goodbye?" at bounding box center [119, 110] width 184 height 13
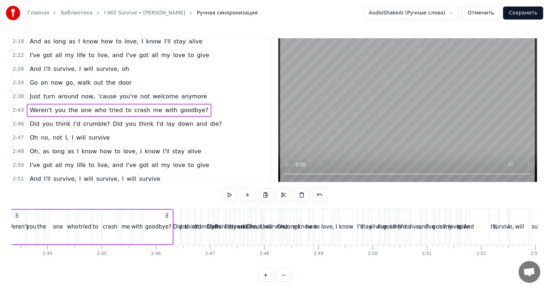
scroll to position [0, 8810]
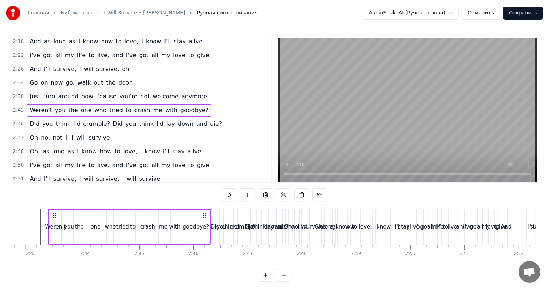
click at [138, 105] on div "Weren't you the one who tried to crash me with goodbye?" at bounding box center [119, 110] width 184 height 13
click at [136, 118] on div "Did you think I'd crumble? Did you think I'd lay down and die?" at bounding box center [126, 123] width 198 height 13
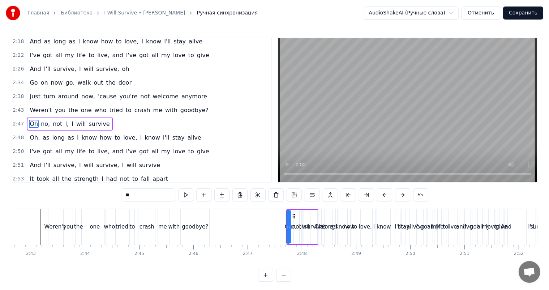
scroll to position [429, 0]
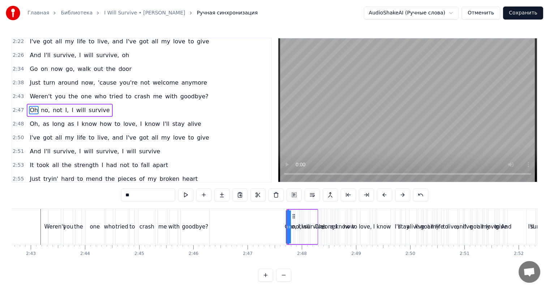
click at [72, 105] on div "Oh no, not I, I will survive" at bounding box center [70, 110] width 86 height 13
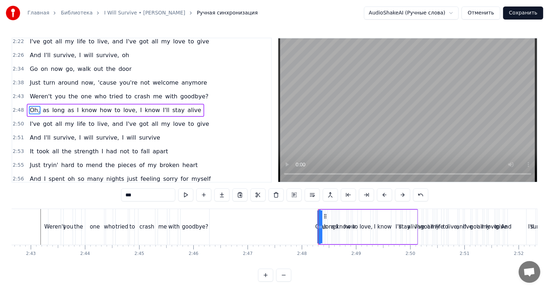
click at [76, 106] on span "I" at bounding box center [77, 110] width 3 height 9
click at [68, 105] on div "Oh, as long as know how to love, I know I'll stay alive" at bounding box center [113, 110] width 173 height 13
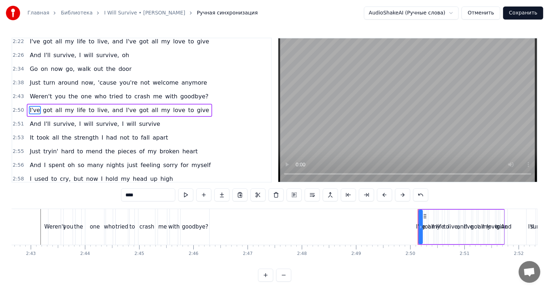
click at [62, 105] on div "I've got all my life to live, and I've got all my love to give" at bounding box center [119, 110] width 185 height 13
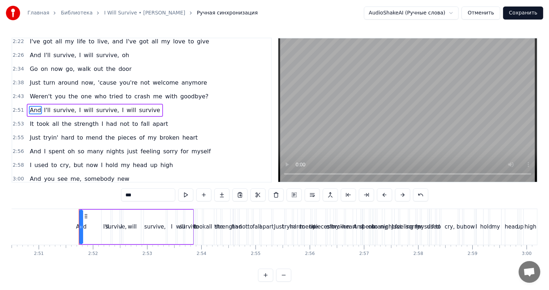
scroll to position [0, 9266]
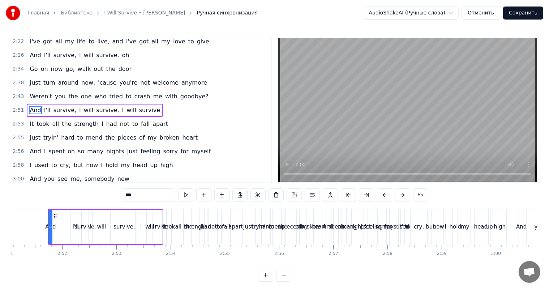
click at [63, 104] on div "And I'll survive, I will survive, I will survive" at bounding box center [95, 110] width 136 height 13
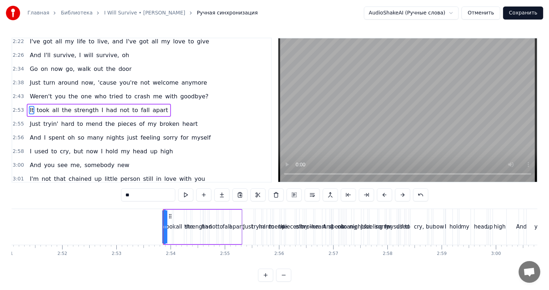
click at [61, 105] on div "It took all the strength I had not to fall apart" at bounding box center [99, 110] width 144 height 13
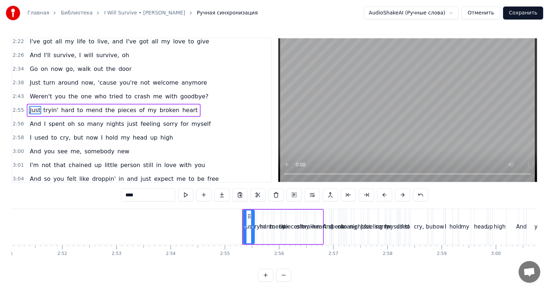
click at [62, 105] on div "Just tryin' hard to mend the pieces of my broken heart" at bounding box center [114, 110] width 174 height 13
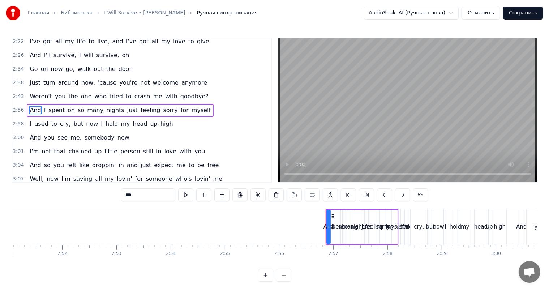
click at [60, 105] on div "And I spent oh so many nights just feeling sorry for myself" at bounding box center [120, 110] width 187 height 13
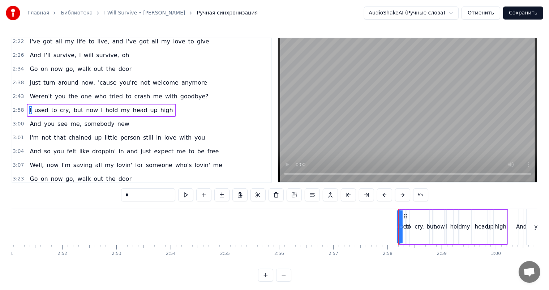
click at [60, 105] on div "I used to cry, but now I hold my head up high" at bounding box center [101, 110] width 149 height 13
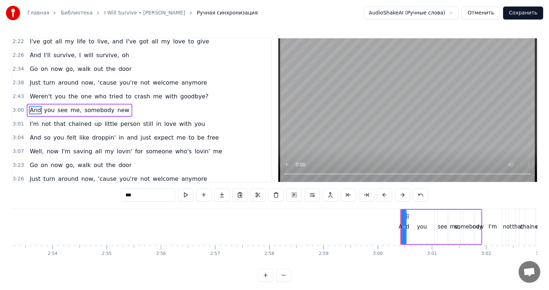
click at [60, 105] on div "And you see me, somebody new" at bounding box center [79, 110] width 105 height 13
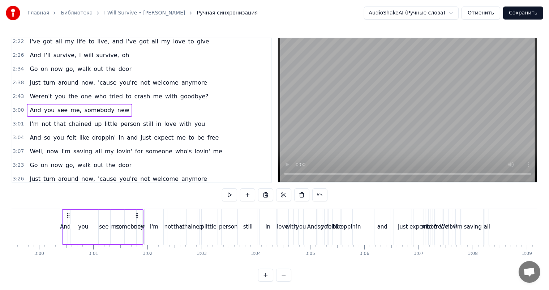
scroll to position [0, 9736]
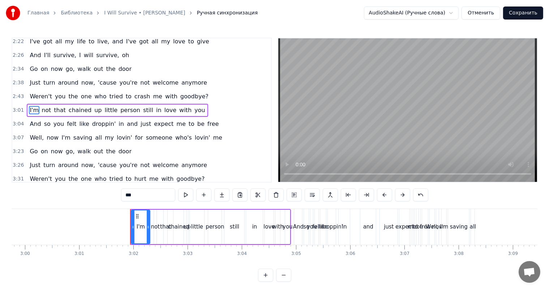
click at [60, 105] on div "I'm not that chained up little person still in love with you" at bounding box center [117, 110] width 181 height 13
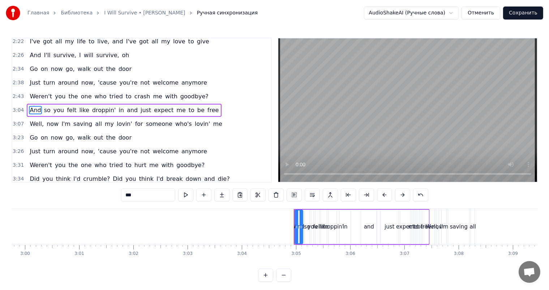
click at [60, 105] on div "And so you felt like droppin' in and just expect me to be free" at bounding box center [124, 110] width 195 height 13
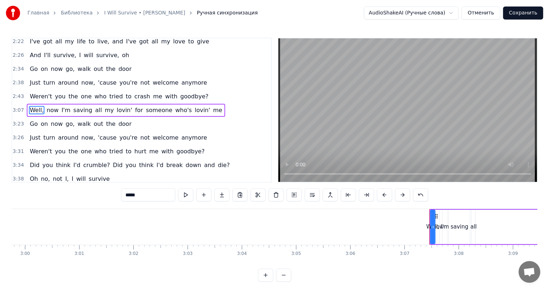
click at [60, 105] on div "Well, now I'm saving all my lovin' for someone who's lovin' me" at bounding box center [126, 110] width 198 height 13
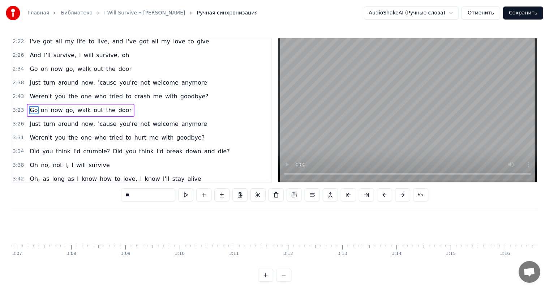
click at [60, 105] on div "Go on now go, walk out the door" at bounding box center [81, 110] width 108 height 13
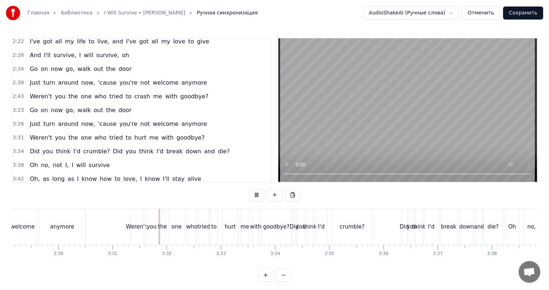
scroll to position [0, 11412]
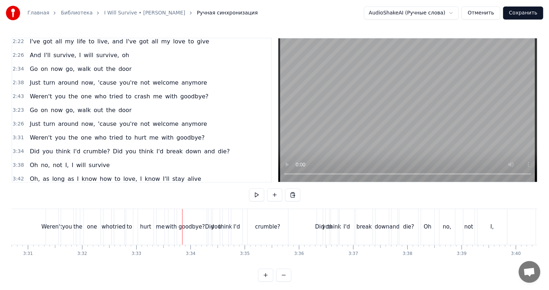
click at [147, 224] on div "hurt" at bounding box center [145, 226] width 11 height 8
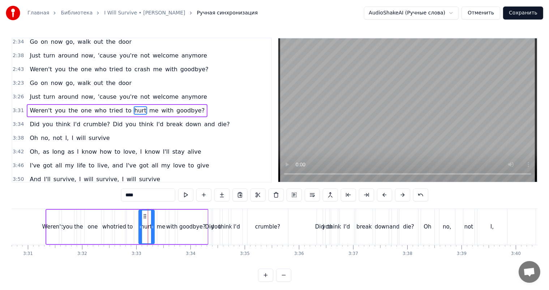
scroll to position [456, 0]
click at [132, 192] on input "****" at bounding box center [148, 194] width 54 height 13
type input "*****"
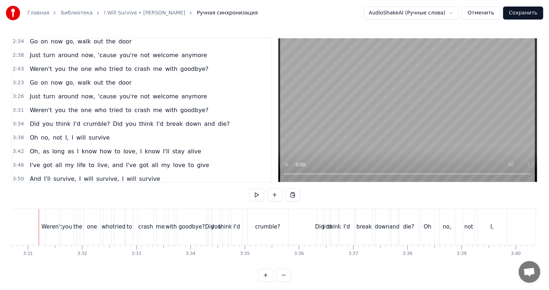
scroll to position [0, 11403]
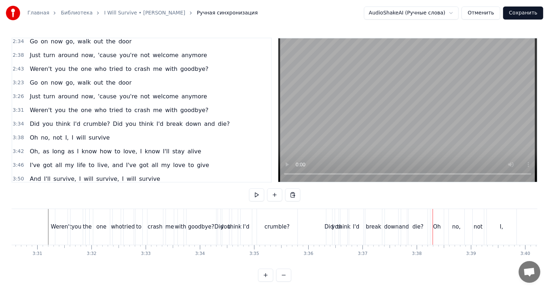
click at [329, 227] on div "Did" at bounding box center [328, 226] width 9 height 8
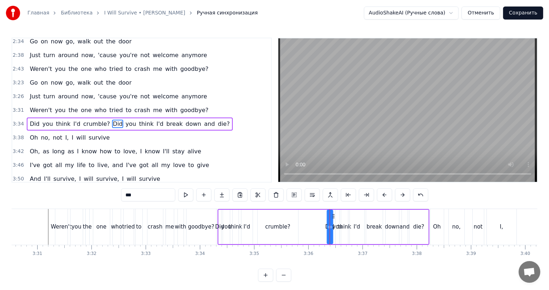
scroll to position [470, 0]
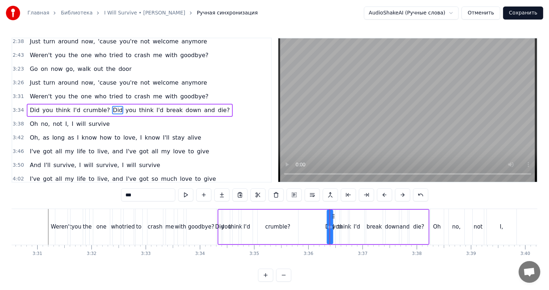
click at [165, 110] on span "break" at bounding box center [174, 110] width 18 height 8
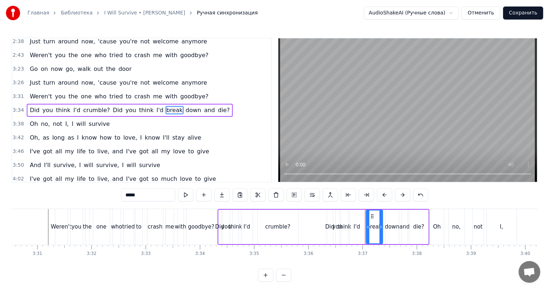
click at [137, 196] on input "*****" at bounding box center [148, 194] width 54 height 13
type input "***"
click at [313, 222] on div "Did you think I'd crumble? Did you think I'd lay down and die?" at bounding box center [323, 227] width 212 height 36
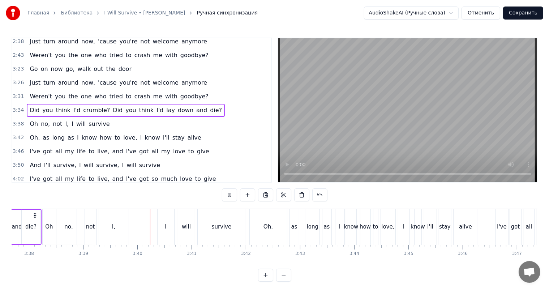
scroll to position [0, 11861]
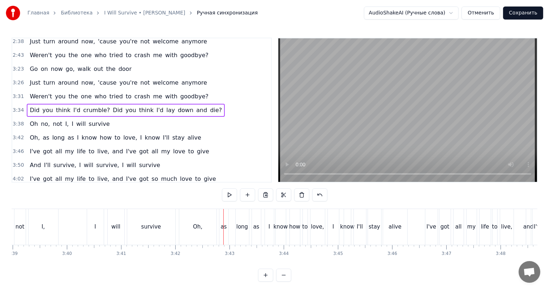
click at [203, 225] on div "Oh," at bounding box center [197, 227] width 37 height 36
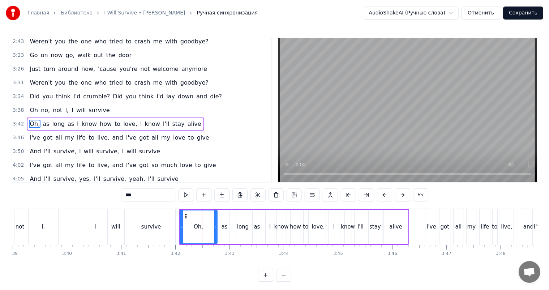
scroll to position [488, 0]
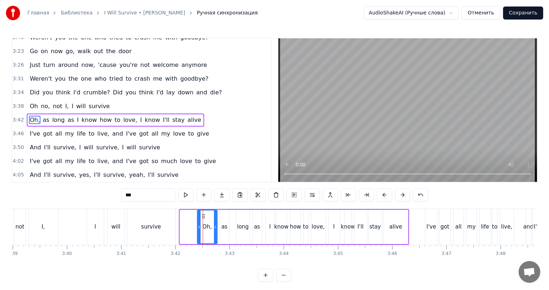
drag, startPoint x: 181, startPoint y: 227, endPoint x: 198, endPoint y: 227, distance: 17.3
click at [198, 227] on icon at bounding box center [199, 227] width 3 height 6
click at [139, 195] on input "***" at bounding box center [148, 194] width 54 height 13
type input "***"
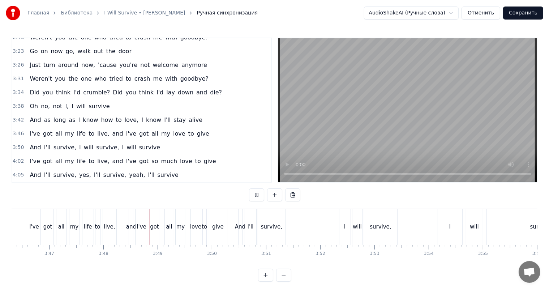
scroll to position [0, 12326]
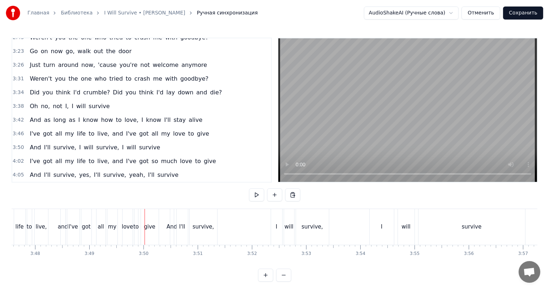
click at [99, 230] on div "all" at bounding box center [100, 226] width 6 height 8
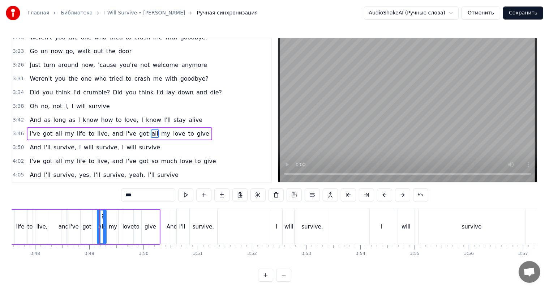
click at [121, 196] on input "***" at bounding box center [148, 194] width 54 height 13
click at [110, 228] on div "my" at bounding box center [113, 226] width 9 height 8
click at [121, 192] on input "**" at bounding box center [148, 194] width 54 height 13
type input "****"
click at [58, 225] on div "I've got all my life to live, and I've got so much love to give" at bounding box center [60, 227] width 201 height 36
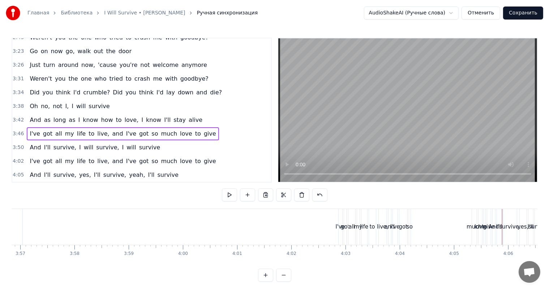
scroll to position [0, 12964]
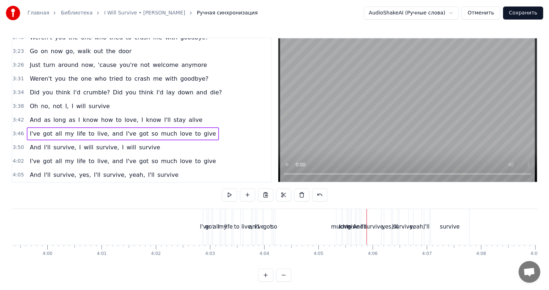
click at [205, 218] on div "I've" at bounding box center [205, 227] width 4 height 36
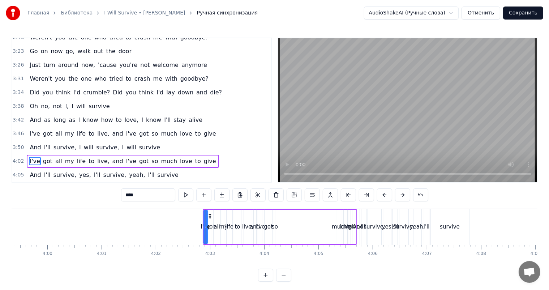
scroll to position [9, 0]
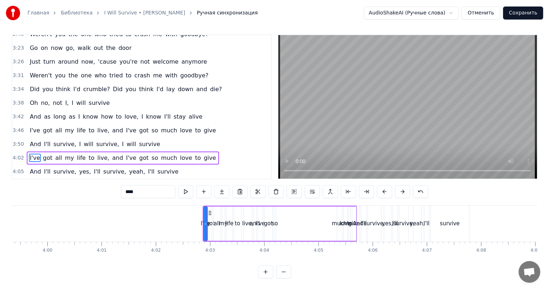
click at [71, 151] on div "I've got all my life to live, and I've got so much love to give" at bounding box center [123, 157] width 192 height 13
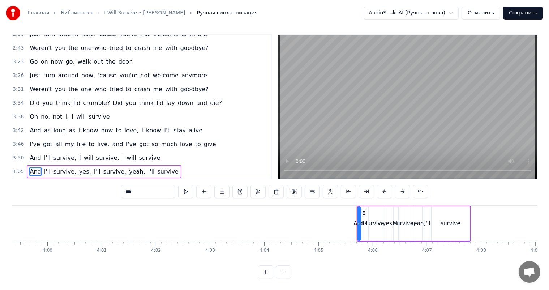
scroll to position [474, 0]
click at [68, 168] on span "survive," at bounding box center [65, 172] width 24 height 8
type input "********"
click at [71, 165] on div "And I'll survive, yes, I'll survive, yeah, I'll survive" at bounding box center [104, 171] width 154 height 13
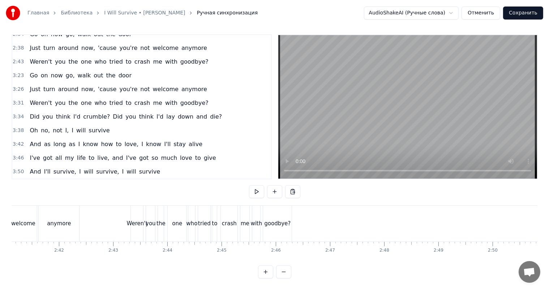
scroll to position [0, 8735]
click at [62, 110] on div "Did you think I'd crumble? Did you think I'd lay down and die?" at bounding box center [126, 116] width 198 height 13
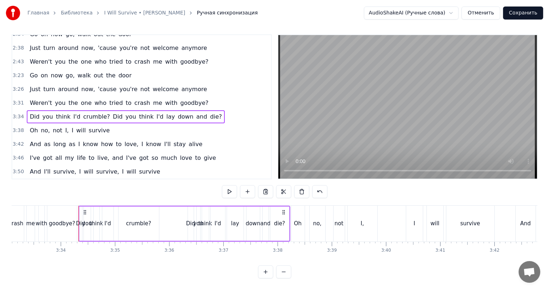
scroll to position [0, 11572]
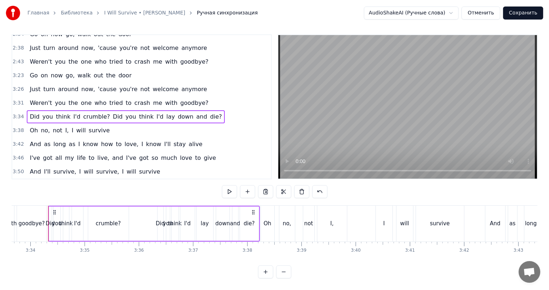
click at [180, 58] on span "goodbye?" at bounding box center [194, 61] width 30 height 8
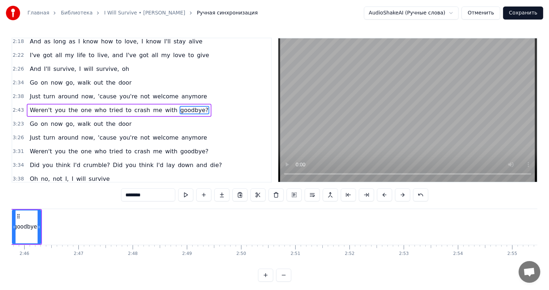
scroll to position [0, 8942]
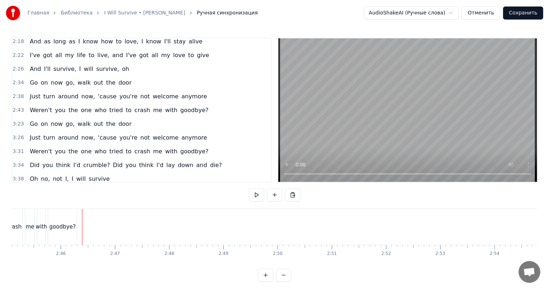
click at [60, 225] on div "goodbye?" at bounding box center [62, 226] width 26 height 8
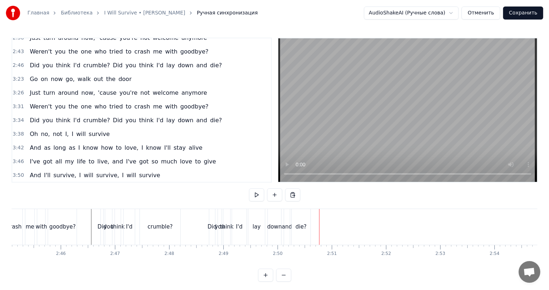
scroll to position [474, 0]
click at [64, 127] on div "Oh no, not I, I will survive" at bounding box center [70, 133] width 86 height 13
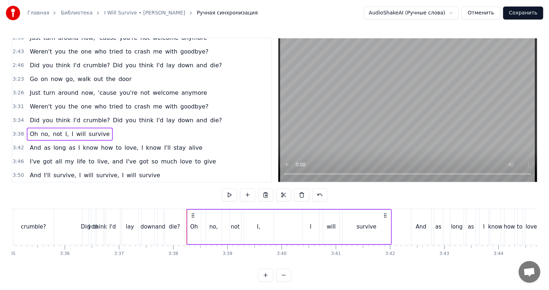
scroll to position [0, 11785]
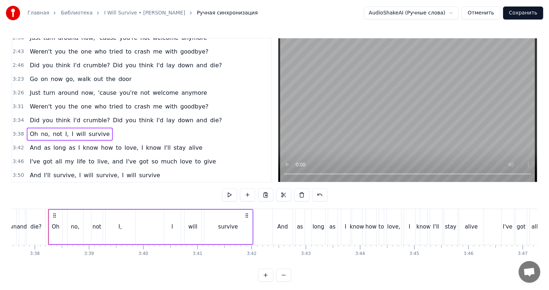
click at [189, 114] on div "Did you think I'd crumble? Did you think I'd lay down and die?" at bounding box center [126, 120] width 198 height 13
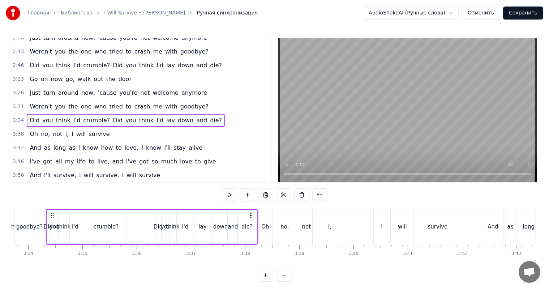
scroll to position [0, 11572]
click at [198, 59] on div "Did you think I'd crumble? Did you think I'd lay down and die?" at bounding box center [126, 65] width 198 height 13
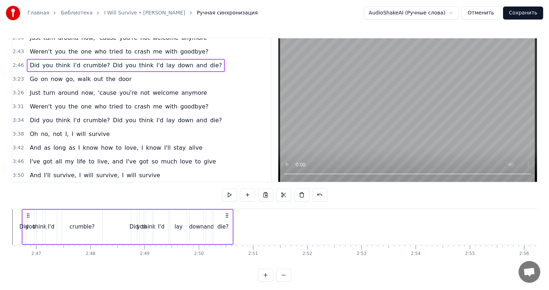
scroll to position [0, 8994]
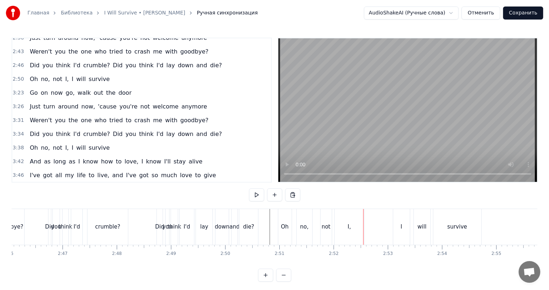
click at [100, 76] on span "survive" at bounding box center [99, 79] width 22 height 8
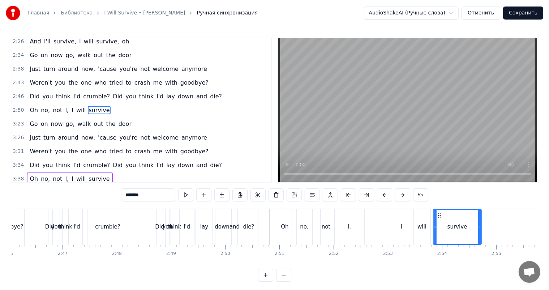
click at [287, 221] on div "Oh" at bounding box center [284, 227] width 13 height 36
type input "**"
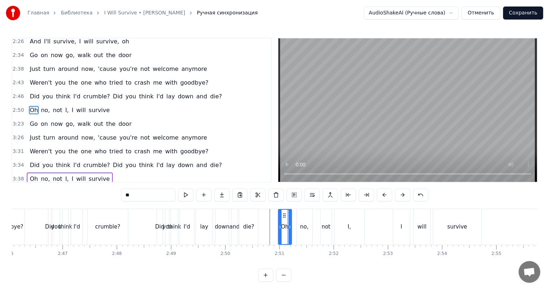
click at [56, 104] on div "Oh no, not I, I will survive" at bounding box center [70, 110] width 86 height 13
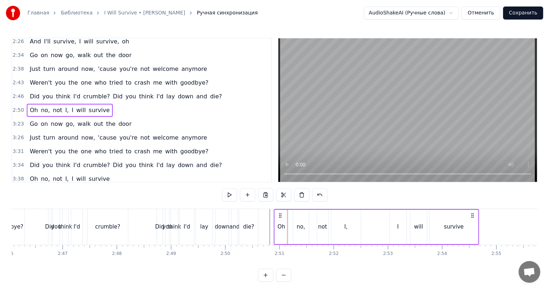
drag, startPoint x: 282, startPoint y: 214, endPoint x: 278, endPoint y: 214, distance: 4.0
click at [278, 214] on icon at bounding box center [280, 215] width 6 height 6
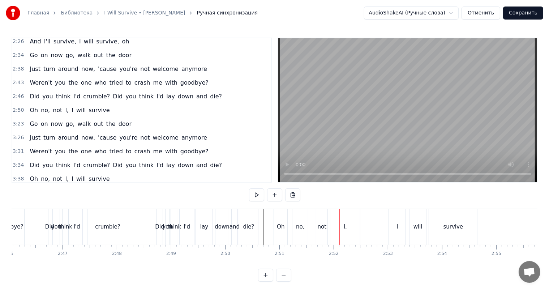
click at [75, 104] on div "Oh no, not I, I will survive" at bounding box center [70, 110] width 86 height 13
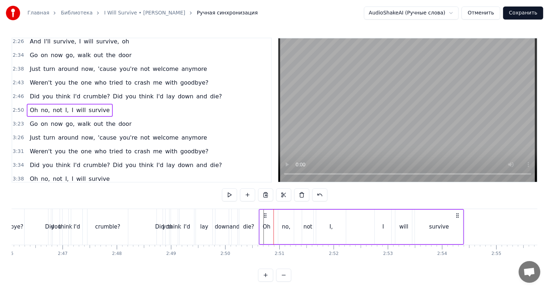
drag, startPoint x: 279, startPoint y: 214, endPoint x: 265, endPoint y: 215, distance: 14.9
click at [265, 215] on icon at bounding box center [266, 215] width 6 height 6
click at [255, 223] on div "die?" at bounding box center [248, 227] width 19 height 36
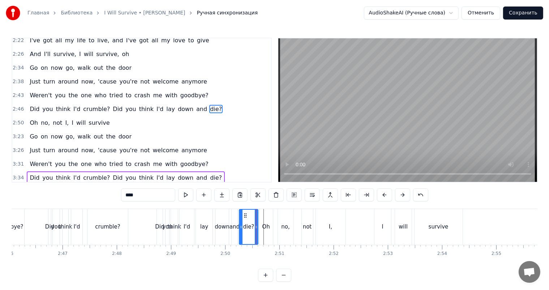
scroll to position [429, 0]
click at [257, 220] on div at bounding box center [256, 226] width 3 height 34
click at [256, 220] on div at bounding box center [256, 226] width 3 height 34
click at [281, 223] on div "no," at bounding box center [286, 227] width 16 height 36
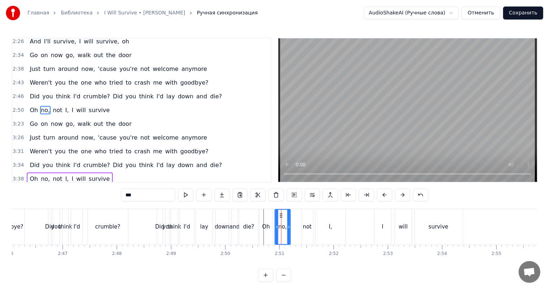
click at [280, 214] on icon at bounding box center [281, 215] width 6 height 6
click at [303, 221] on div "not" at bounding box center [307, 227] width 11 height 36
drag, startPoint x: 308, startPoint y: 214, endPoint x: 299, endPoint y: 214, distance: 8.7
click at [299, 214] on icon at bounding box center [301, 215] width 6 height 6
click at [328, 223] on div "I," at bounding box center [331, 227] width 30 height 36
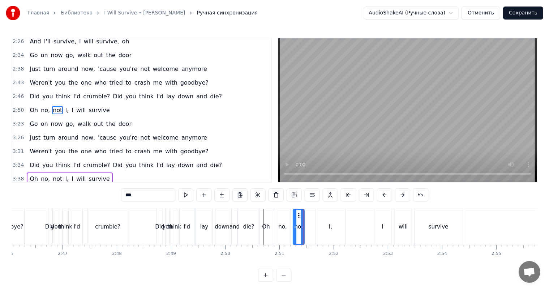
type input "**"
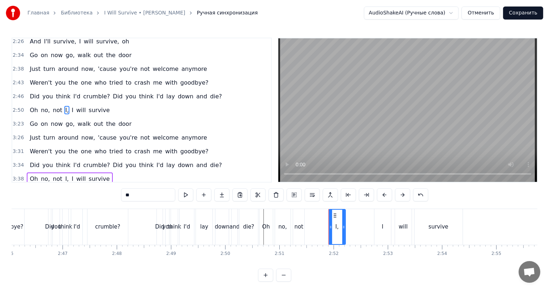
drag, startPoint x: 316, startPoint y: 226, endPoint x: 330, endPoint y: 226, distance: 13.4
click at [330, 226] on icon at bounding box center [330, 227] width 3 height 6
drag, startPoint x: 335, startPoint y: 215, endPoint x: 314, endPoint y: 215, distance: 21.7
click at [314, 215] on circle at bounding box center [314, 215] width 0 height 0
drag, startPoint x: 322, startPoint y: 223, endPoint x: 318, endPoint y: 224, distance: 3.7
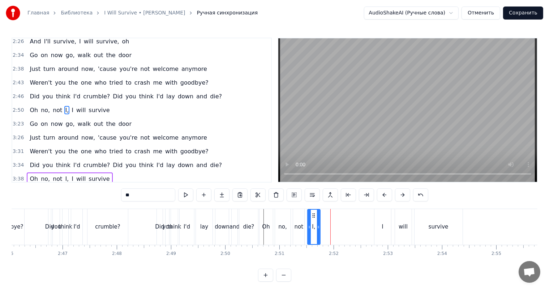
click at [318, 224] on div at bounding box center [318, 226] width 3 height 34
click at [258, 220] on div "Did you think I'd crumble? Did you think I'd lay down and die?" at bounding box center [154, 227] width 212 height 36
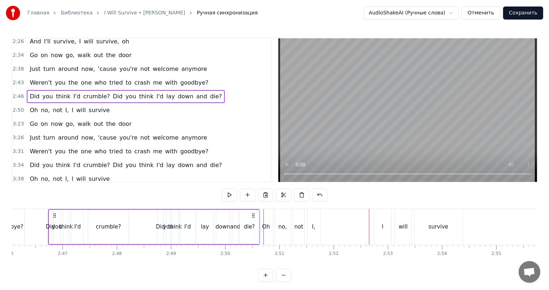
click at [383, 222] on div "I" at bounding box center [382, 227] width 17 height 36
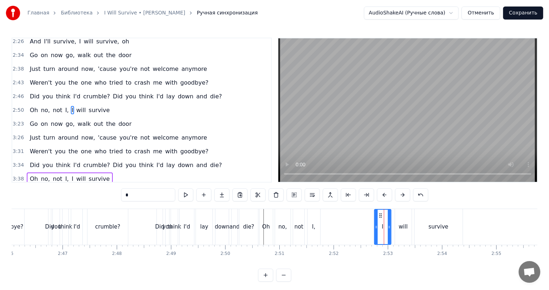
click at [100, 104] on div "Oh no, not I, I will survive" at bounding box center [70, 110] width 86 height 13
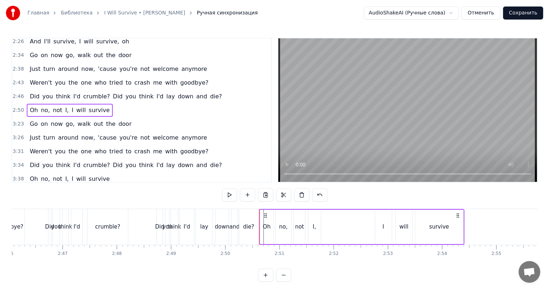
click at [380, 222] on div "I" at bounding box center [383, 226] width 17 height 34
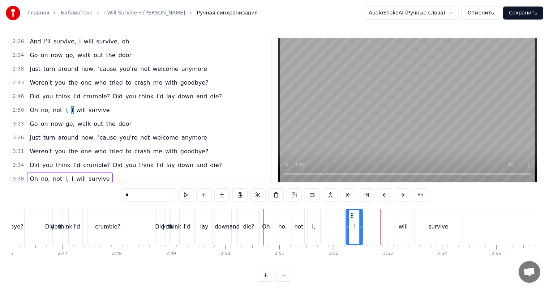
drag, startPoint x: 376, startPoint y: 215, endPoint x: 355, endPoint y: 217, distance: 21.1
click at [350, 217] on icon at bounding box center [352, 215] width 6 height 6
click at [403, 225] on div "will" at bounding box center [402, 226] width 9 height 8
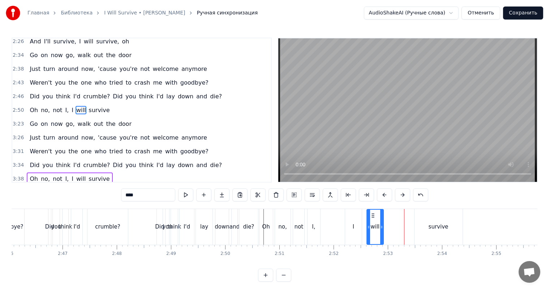
drag, startPoint x: 402, startPoint y: 215, endPoint x: 373, endPoint y: 217, distance: 28.6
click at [373, 217] on icon at bounding box center [373, 215] width 6 height 6
drag, startPoint x: 382, startPoint y: 224, endPoint x: 399, endPoint y: 224, distance: 17.0
click at [399, 224] on icon at bounding box center [397, 227] width 3 height 6
click at [438, 226] on div "survive" at bounding box center [438, 226] width 20 height 8
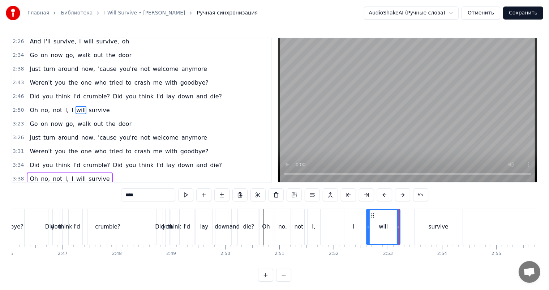
type input "*******"
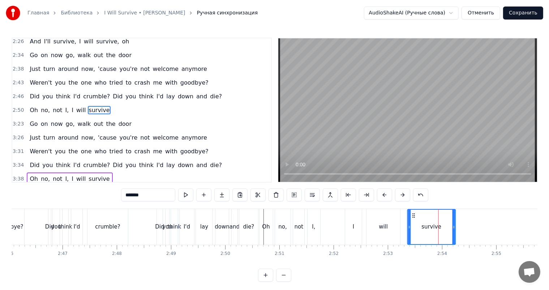
drag, startPoint x: 420, startPoint y: 215, endPoint x: 413, endPoint y: 217, distance: 7.0
click at [413, 217] on icon at bounding box center [413, 215] width 6 height 6
drag, startPoint x: 453, startPoint y: 226, endPoint x: 427, endPoint y: 227, distance: 26.0
click at [427, 227] on icon at bounding box center [427, 227] width 3 height 6
click at [329, 223] on div "Oh no, not I, I will survive" at bounding box center [345, 227] width 172 height 36
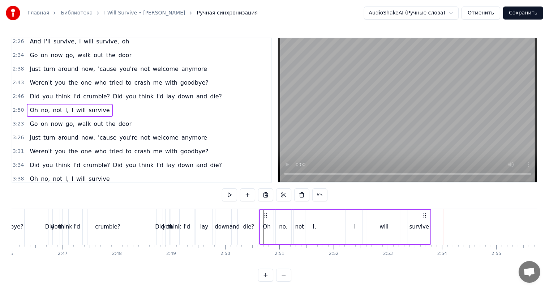
click at [393, 237] on div "will" at bounding box center [384, 226] width 34 height 34
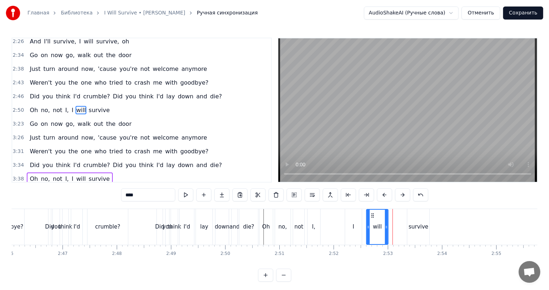
drag, startPoint x: 397, startPoint y: 230, endPoint x: 385, endPoint y: 230, distance: 11.9
click at [385, 230] on div at bounding box center [386, 226] width 3 height 34
click at [406, 228] on div "Oh no, not I, I will survive" at bounding box center [345, 227] width 172 height 36
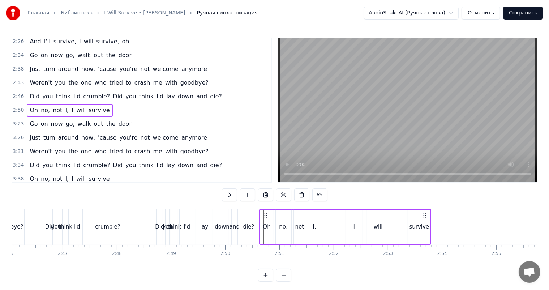
click at [411, 226] on div "survive" at bounding box center [419, 226] width 20 height 8
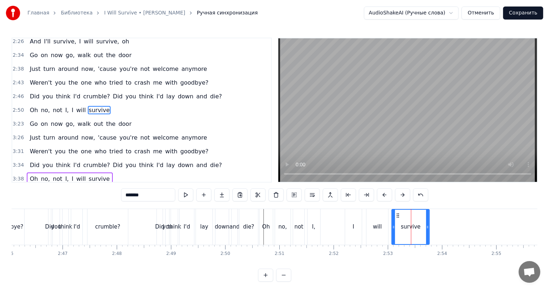
drag, startPoint x: 407, startPoint y: 226, endPoint x: 387, endPoint y: 229, distance: 19.8
click at [392, 229] on icon at bounding box center [393, 227] width 3 height 6
click at [342, 225] on div "Oh no, not I, I will survive" at bounding box center [345, 227] width 172 height 36
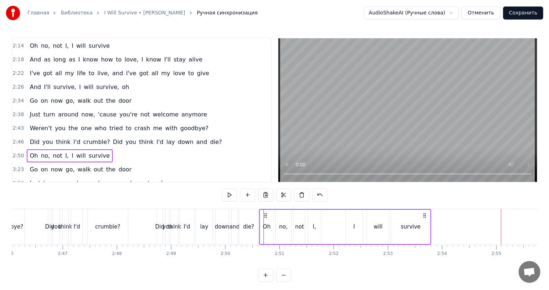
scroll to position [367, 0]
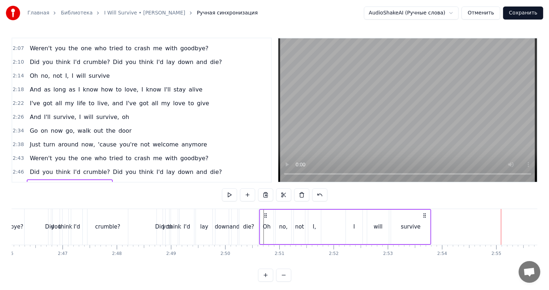
click at [258, 223] on div "Did you think I'd crumble? Did you think I'd lay down and die?" at bounding box center [154, 227] width 212 height 36
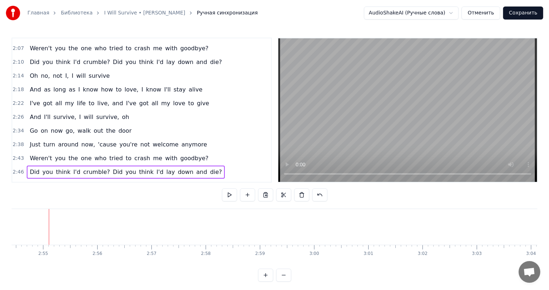
scroll to position [0, 9448]
click at [74, 83] on div "And as long as I know how to love, I know I'll stay alive" at bounding box center [116, 89] width 178 height 13
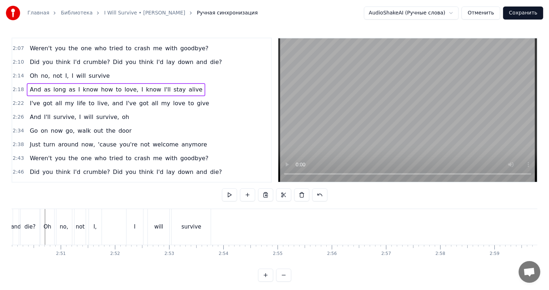
scroll to position [0, 9126]
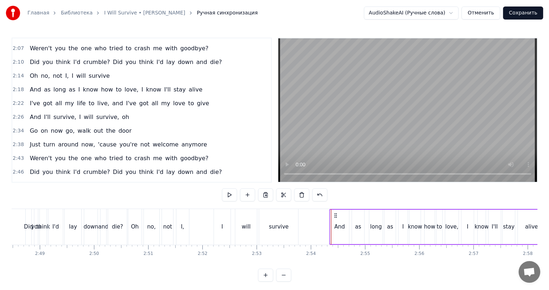
drag, startPoint x: 337, startPoint y: 214, endPoint x: 332, endPoint y: 216, distance: 4.7
click at [334, 215] on icon at bounding box center [336, 215] width 6 height 6
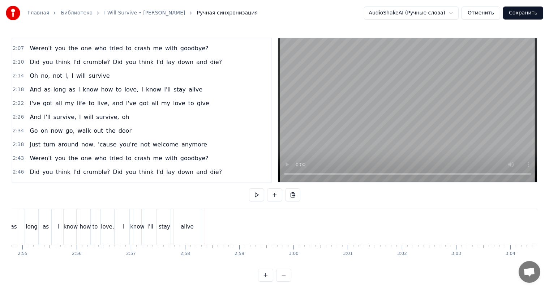
scroll to position [0, 9452]
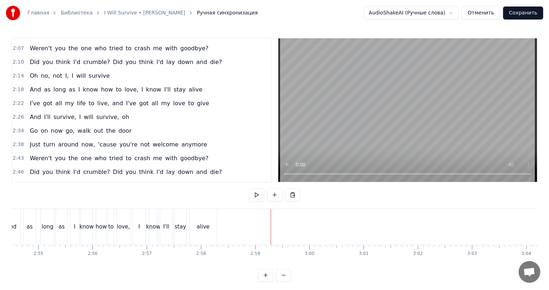
click at [58, 98] on div "I've got all my life to live, and I've got all my love to give" at bounding box center [119, 103] width 185 height 13
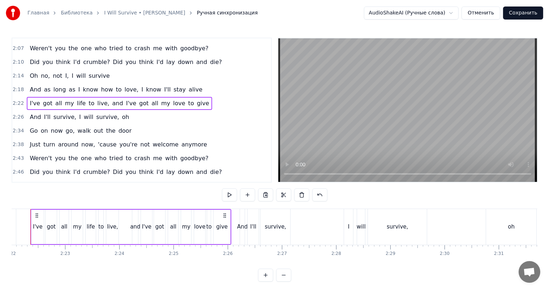
scroll to position [0, 7674]
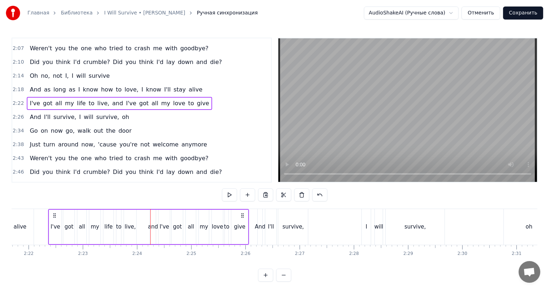
click at [86, 98] on div "I've got all my life to live, and I've got all my love to give" at bounding box center [119, 103] width 185 height 13
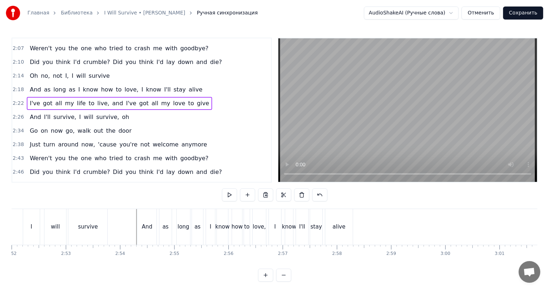
scroll to position [0, 9221]
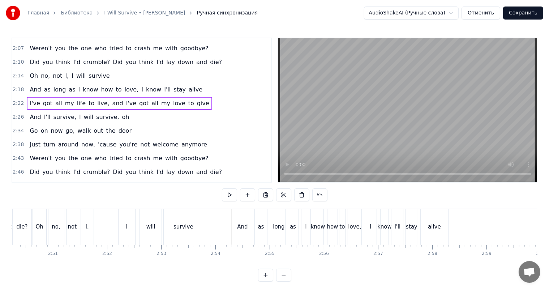
click at [366, 269] on div "0:06 At first I was afraid, I was petrified 0:09 Kept thinkin' I could never li…" at bounding box center [274, 160] width 525 height 244
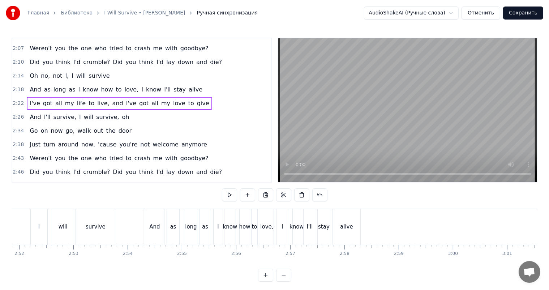
scroll to position [0, 9364]
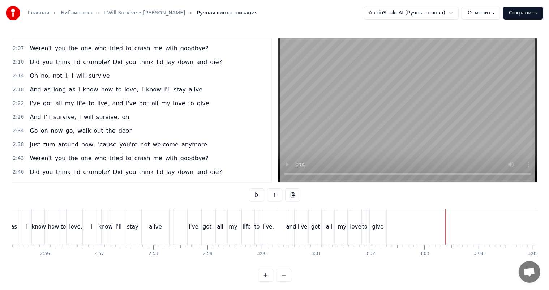
scroll to position [0, 9516]
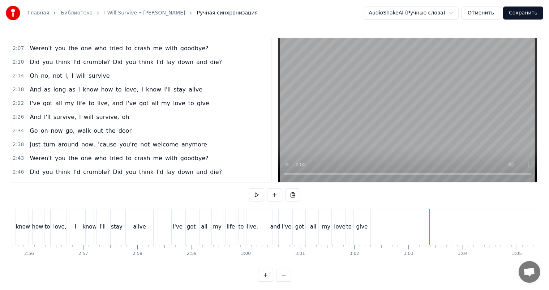
click at [357, 215] on div "give" at bounding box center [362, 227] width 17 height 36
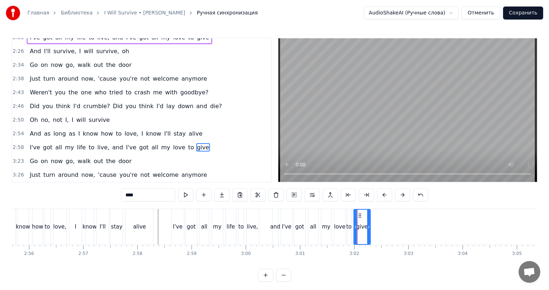
scroll to position [470, 0]
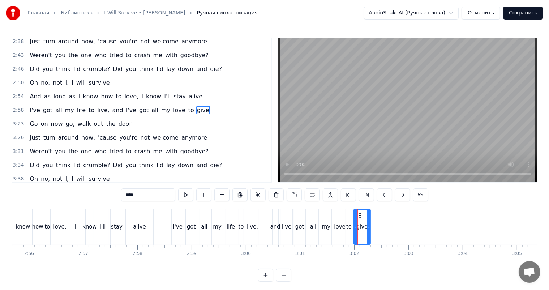
click at [152, 104] on div "I've got all my life to live, and I've got all my love to give" at bounding box center [119, 110] width 185 height 13
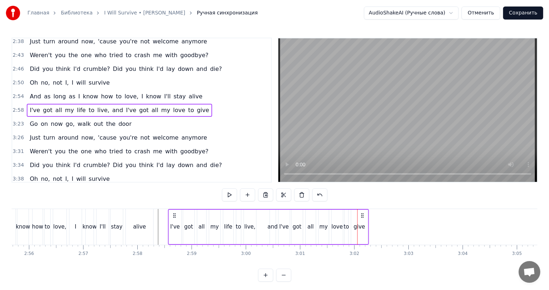
click at [174, 214] on icon at bounding box center [175, 215] width 6 height 6
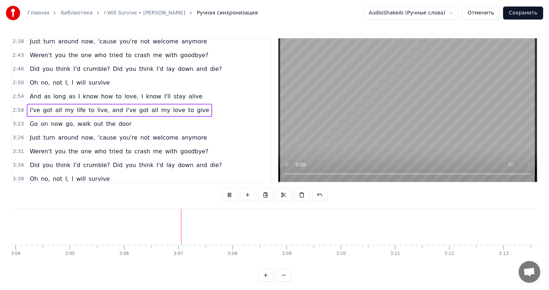
scroll to position [0, 10063]
click at [62, 77] on div "Oh no, not I, I will survive" at bounding box center [70, 82] width 86 height 13
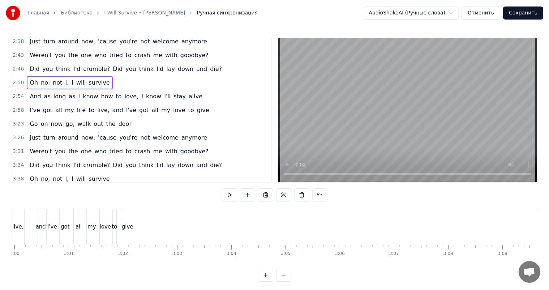
scroll to position [0, 9651]
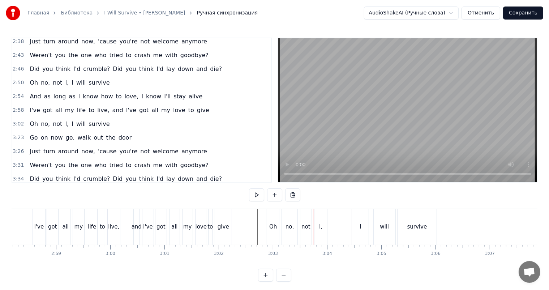
click at [273, 225] on div "Oh" at bounding box center [273, 226] width 8 height 8
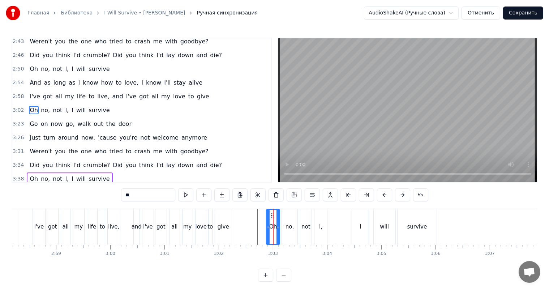
click at [137, 192] on input "**" at bounding box center [148, 194] width 54 height 13
type input "*"
click at [289, 232] on div "no," at bounding box center [290, 227] width 16 height 36
click at [270, 222] on div "And" at bounding box center [273, 226] width 10 height 8
click at [279, 225] on icon at bounding box center [277, 227] width 3 height 6
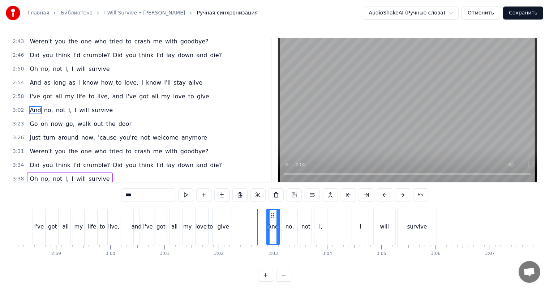
click at [289, 224] on div "no," at bounding box center [289, 226] width 8 height 8
type input "***"
click at [46, 109] on span "no," at bounding box center [48, 110] width 10 height 8
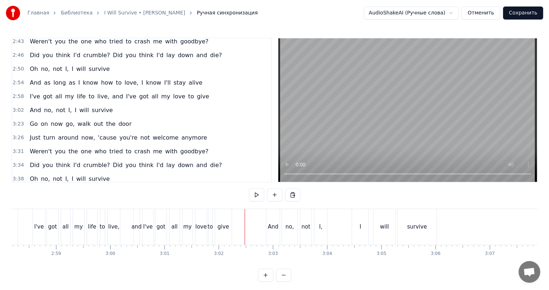
click at [266, 230] on div "And" at bounding box center [272, 227] width 13 height 36
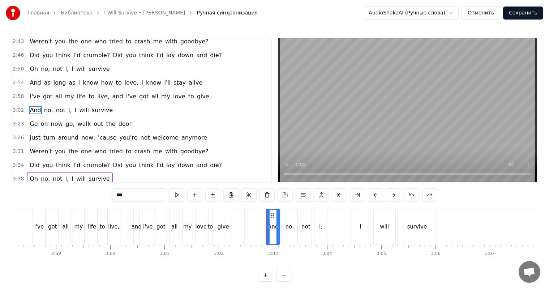
click at [286, 225] on div "no," at bounding box center [289, 226] width 8 height 8
type input "***"
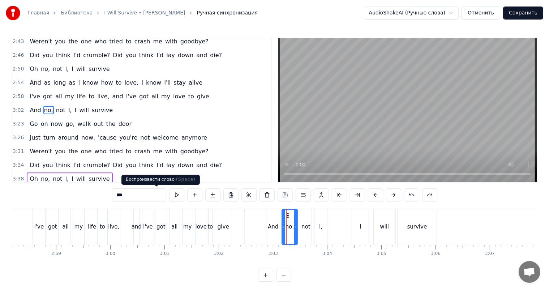
click at [123, 194] on input "***" at bounding box center [139, 194] width 54 height 13
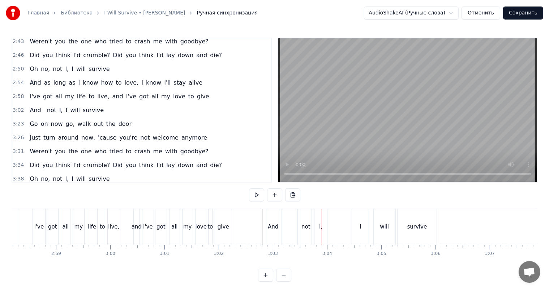
click at [301, 218] on div "not" at bounding box center [305, 227] width 11 height 36
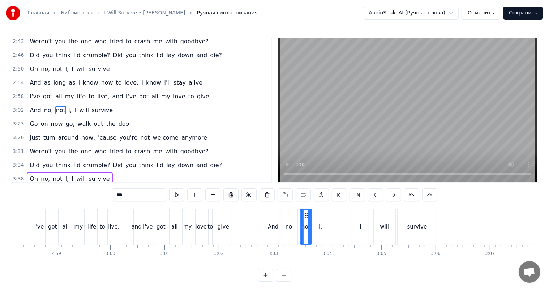
click at [284, 229] on div "no," at bounding box center [290, 227] width 16 height 36
type input "***"
click at [114, 197] on input "***" at bounding box center [139, 194] width 54 height 13
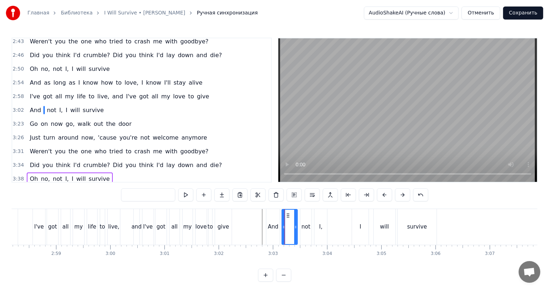
click at [304, 217] on div "not" at bounding box center [305, 227] width 11 height 36
type input "***"
click at [124, 196] on input "***" at bounding box center [148, 194] width 54 height 13
click at [316, 227] on div "I," at bounding box center [320, 227] width 13 height 36
drag, startPoint x: 321, startPoint y: 215, endPoint x: 292, endPoint y: 221, distance: 29.9
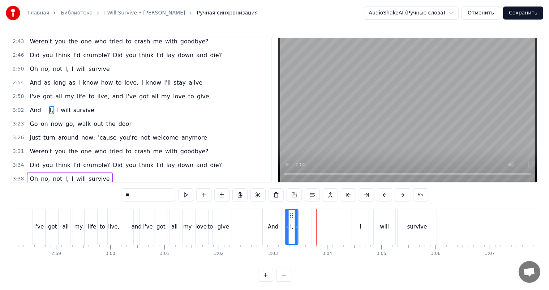
click at [292, 221] on div "I," at bounding box center [291, 226] width 12 height 34
click at [143, 195] on input "**" at bounding box center [148, 194] width 54 height 13
type input "*"
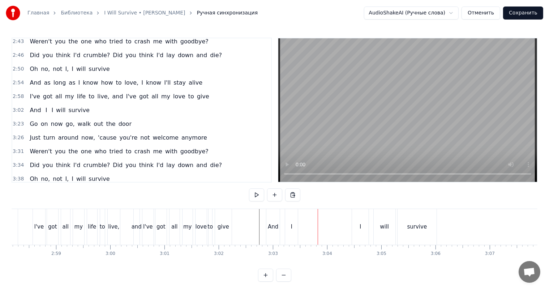
click at [363, 217] on div "I" at bounding box center [360, 227] width 17 height 36
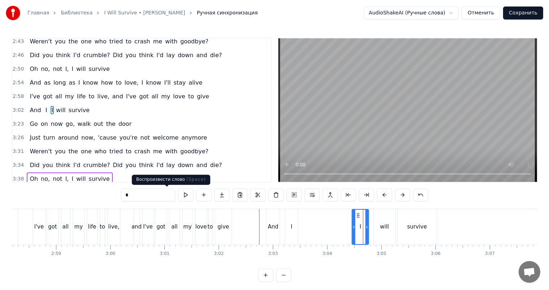
click at [149, 194] on input "*" at bounding box center [148, 194] width 54 height 13
click at [383, 230] on div "will" at bounding box center [384, 226] width 9 height 8
type input "****"
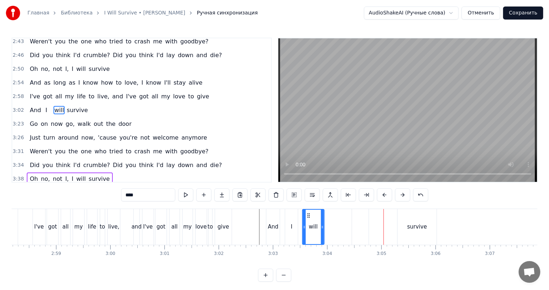
drag, startPoint x: 378, startPoint y: 214, endPoint x: 307, endPoint y: 223, distance: 71.6
click at [307, 223] on div "will" at bounding box center [312, 226] width 21 height 34
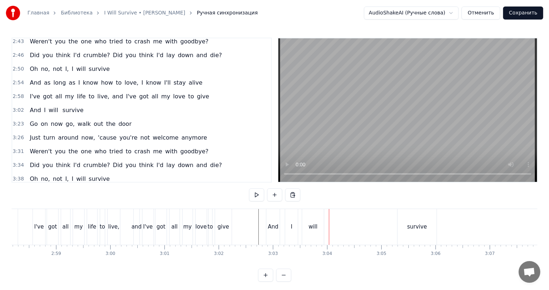
click at [412, 233] on div "survive" at bounding box center [416, 227] width 39 height 36
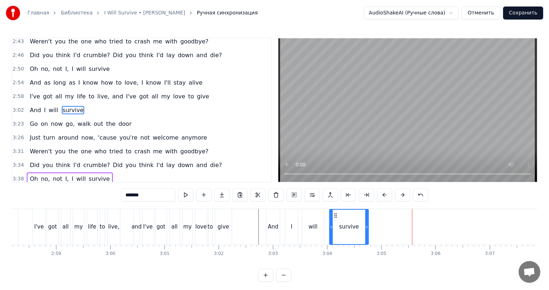
drag, startPoint x: 403, startPoint y: 215, endPoint x: 335, endPoint y: 218, distance: 68.0
click at [335, 218] on div "survive" at bounding box center [348, 226] width 38 height 34
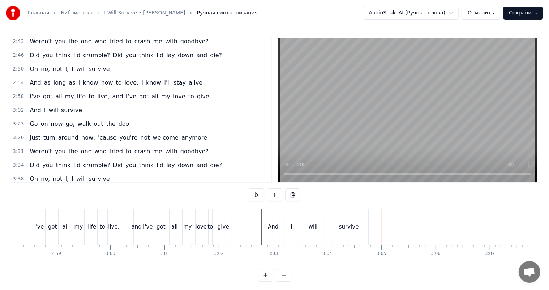
click at [343, 231] on div "survive" at bounding box center [348, 227] width 39 height 36
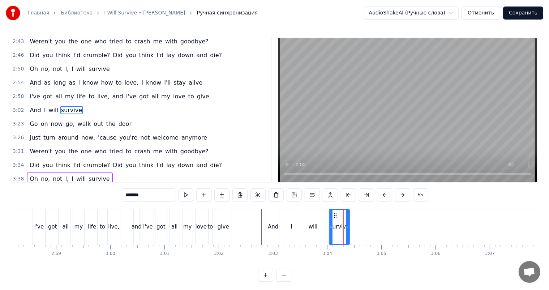
drag, startPoint x: 367, startPoint y: 225, endPoint x: 345, endPoint y: 226, distance: 21.7
click at [346, 226] on icon at bounding box center [347, 227] width 3 height 6
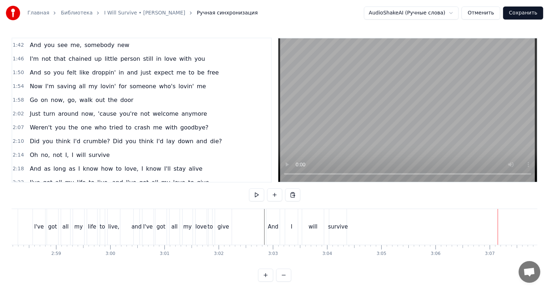
scroll to position [288, 0]
click at [268, 224] on div "And" at bounding box center [273, 226] width 10 height 8
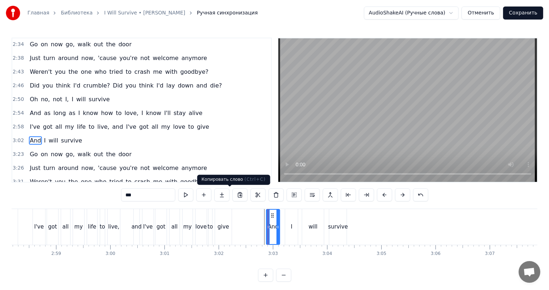
scroll to position [484, 0]
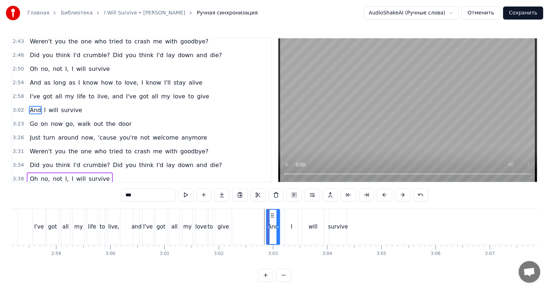
click at [71, 104] on div "And I will survive" at bounding box center [56, 110] width 58 height 13
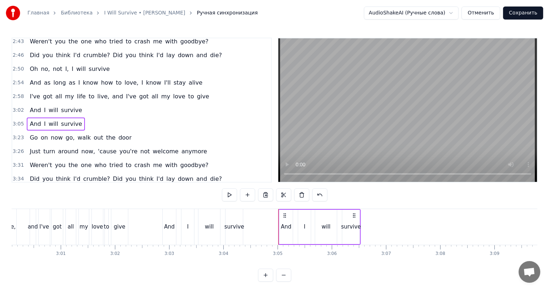
scroll to position [0, 9810]
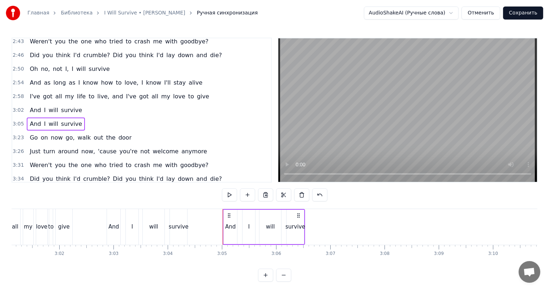
click at [228, 229] on div "And" at bounding box center [230, 226] width 10 height 8
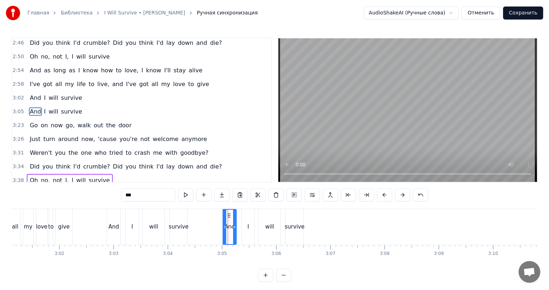
scroll to position [498, 0]
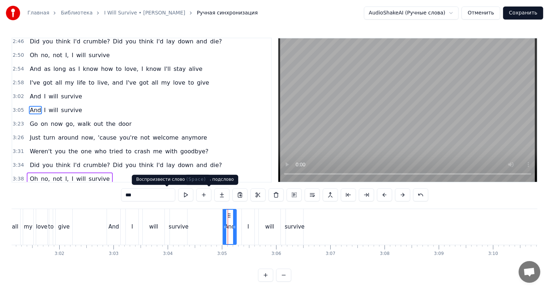
click at [134, 195] on input "***" at bounding box center [148, 194] width 54 height 13
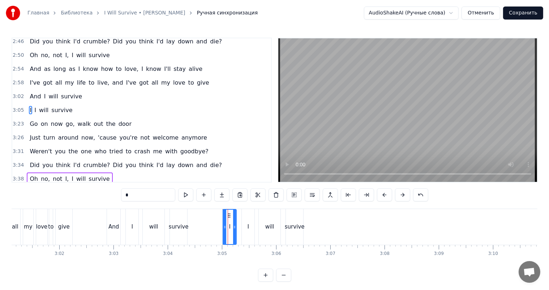
click at [292, 226] on div "survive" at bounding box center [295, 226] width 20 height 8
type input "*******"
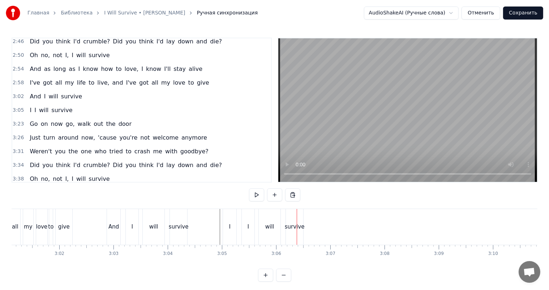
click at [265, 226] on div "will" at bounding box center [270, 227] width 22 height 36
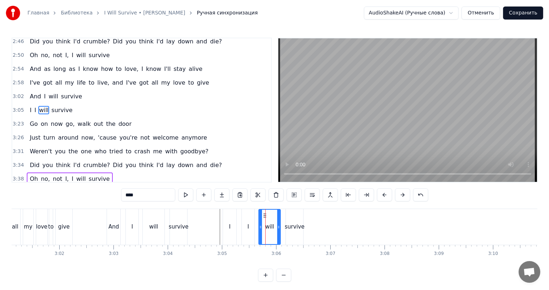
click at [121, 195] on input "****" at bounding box center [148, 194] width 54 height 13
type input "******"
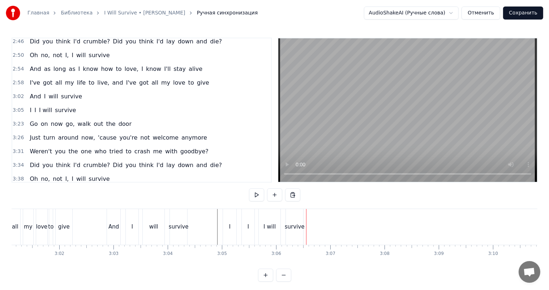
click at [228, 218] on div "I" at bounding box center [229, 227] width 13 height 36
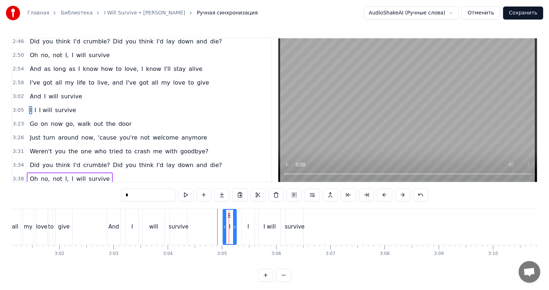
click at [136, 198] on input "*" at bounding box center [148, 194] width 54 height 13
click at [246, 224] on div "I" at bounding box center [248, 227] width 13 height 36
click at [136, 191] on input "*" at bounding box center [148, 194] width 54 height 13
click at [265, 228] on div "I will" at bounding box center [269, 226] width 12 height 8
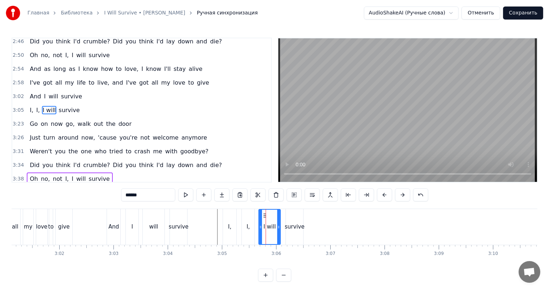
click at [285, 222] on div "survive" at bounding box center [294, 227] width 18 height 36
type input "*******"
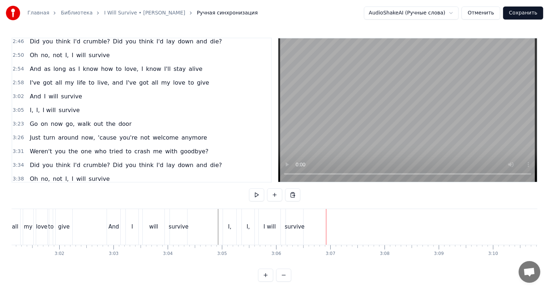
click at [286, 227] on div "survive" at bounding box center [295, 226] width 20 height 8
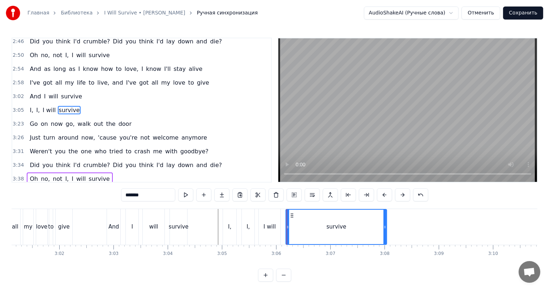
drag, startPoint x: 302, startPoint y: 224, endPoint x: 371, endPoint y: 226, distance: 69.4
click at [386, 225] on icon at bounding box center [384, 227] width 3 height 6
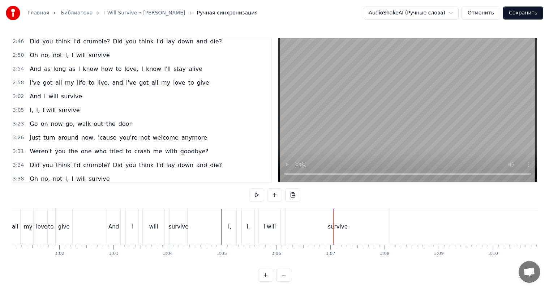
click at [261, 224] on div "I will" at bounding box center [270, 227] width 22 height 36
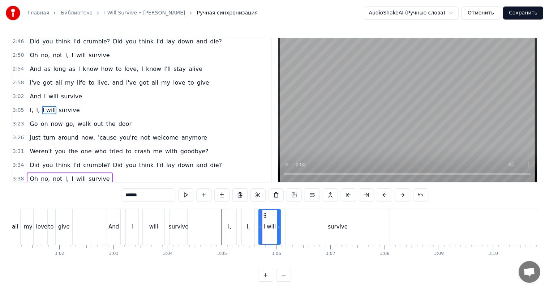
click at [328, 221] on div "survive" at bounding box center [338, 227] width 104 height 36
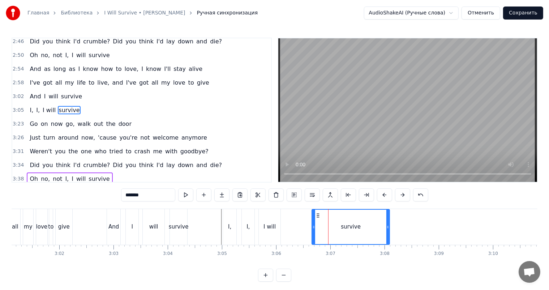
drag, startPoint x: 286, startPoint y: 224, endPoint x: 312, endPoint y: 224, distance: 26.0
click at [312, 224] on icon at bounding box center [313, 227] width 3 height 6
click at [274, 225] on div "I will" at bounding box center [269, 226] width 12 height 8
type input "******"
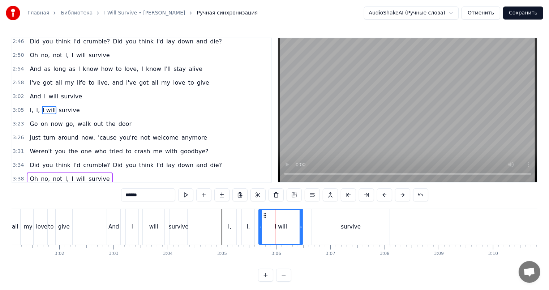
drag, startPoint x: 276, startPoint y: 225, endPoint x: 300, endPoint y: 226, distance: 23.8
click at [300, 226] on icon at bounding box center [300, 227] width 3 height 6
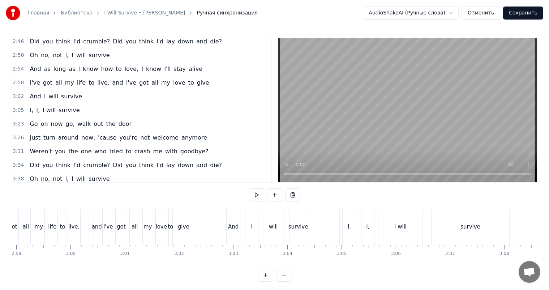
scroll to position [0, 9675]
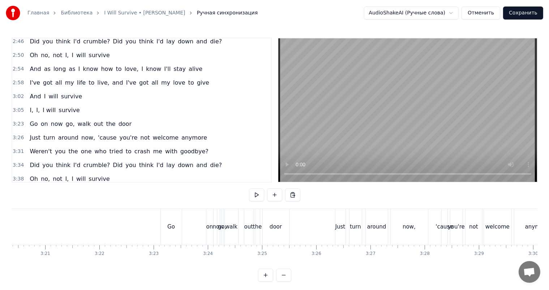
scroll to position [0, 10837]
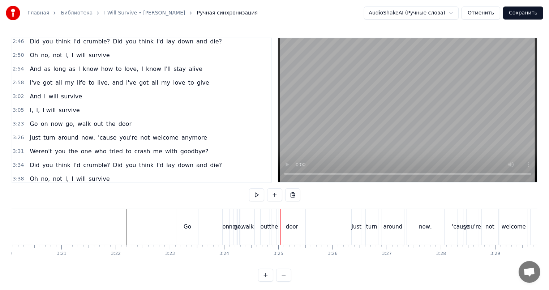
click at [189, 225] on div "Go" at bounding box center [187, 226] width 8 height 8
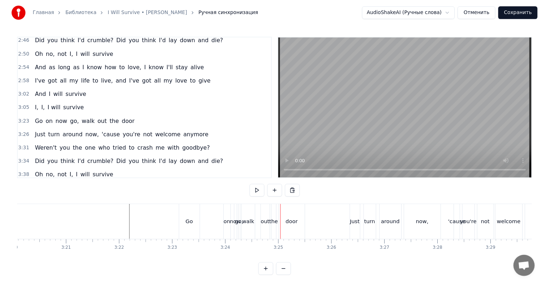
scroll to position [511, 0]
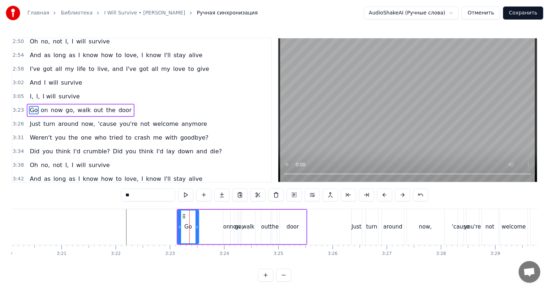
click at [191, 231] on div "Go" at bounding box center [188, 226] width 20 height 33
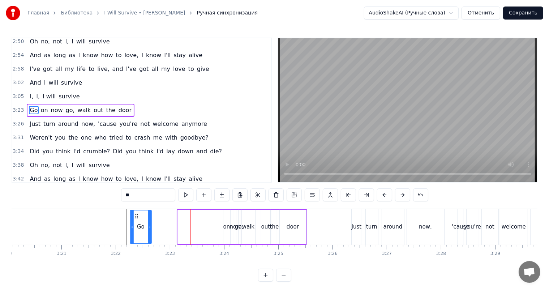
drag, startPoint x: 183, startPoint y: 217, endPoint x: 134, endPoint y: 220, distance: 49.2
click at [134, 220] on div "Go" at bounding box center [140, 226] width 20 height 33
click at [43, 109] on span "on" at bounding box center [44, 110] width 9 height 8
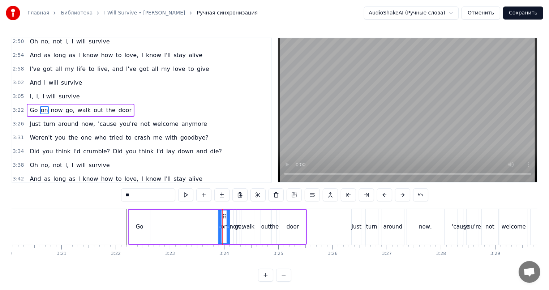
drag, startPoint x: 226, startPoint y: 218, endPoint x: 221, endPoint y: 220, distance: 5.0
click at [221, 220] on div at bounding box center [219, 226] width 3 height 33
drag, startPoint x: 222, startPoint y: 214, endPoint x: 162, endPoint y: 216, distance: 60.7
click at [162, 216] on icon at bounding box center [164, 216] width 6 height 6
click at [58, 111] on span "now" at bounding box center [56, 110] width 13 height 8
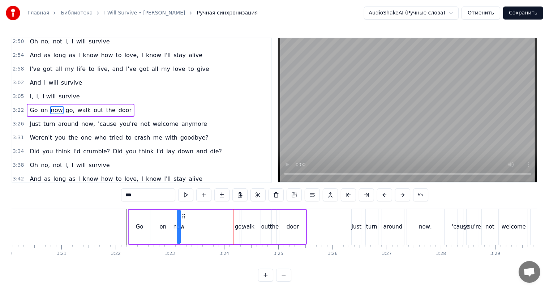
drag, startPoint x: 238, startPoint y: 215, endPoint x: 182, endPoint y: 218, distance: 56.4
click at [182, 218] on icon at bounding box center [184, 216] width 6 height 6
click at [237, 226] on div "go," at bounding box center [239, 226] width 8 height 8
type input "***"
drag, startPoint x: 237, startPoint y: 224, endPoint x: 242, endPoint y: 225, distance: 5.2
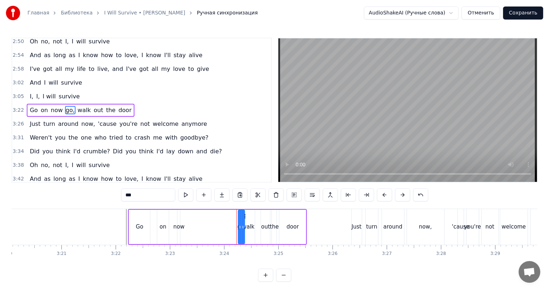
click at [242, 225] on icon at bounding box center [242, 227] width 3 height 6
drag, startPoint x: 244, startPoint y: 216, endPoint x: 195, endPoint y: 220, distance: 49.3
click at [195, 220] on div "go," at bounding box center [193, 226] width 6 height 33
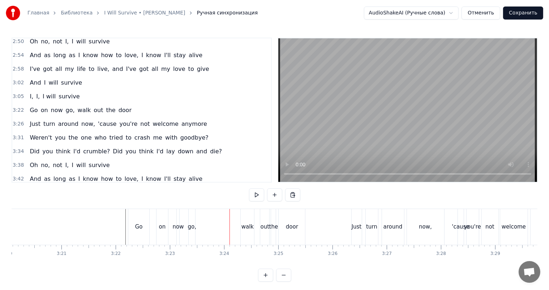
click at [189, 222] on div "go," at bounding box center [192, 226] width 8 height 8
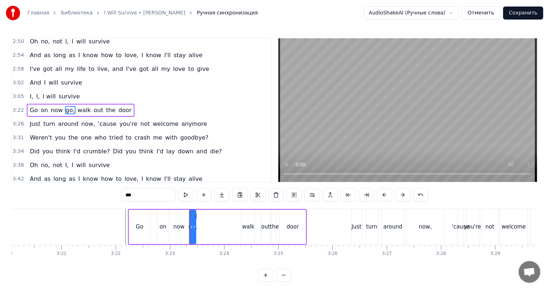
click at [179, 226] on div "now" at bounding box center [178, 226] width 11 height 8
click at [191, 224] on div "go," at bounding box center [192, 226] width 8 height 8
drag, startPoint x: 196, startPoint y: 227, endPoint x: 201, endPoint y: 228, distance: 4.4
click at [200, 228] on icon at bounding box center [198, 227] width 3 height 6
click at [191, 218] on icon at bounding box center [191, 216] width 6 height 6
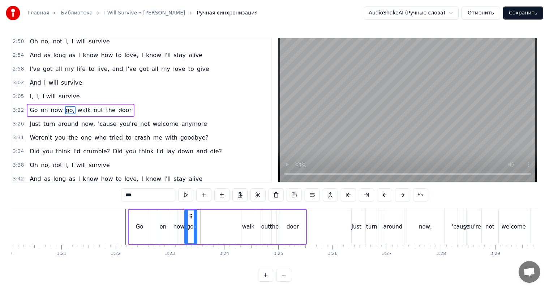
click at [178, 223] on div "now" at bounding box center [178, 226] width 11 height 8
type input "***"
drag, startPoint x: 178, startPoint y: 223, endPoint x: 183, endPoint y: 224, distance: 4.8
click at [183, 224] on icon at bounding box center [182, 227] width 3 height 6
drag, startPoint x: 182, startPoint y: 224, endPoint x: 175, endPoint y: 226, distance: 7.4
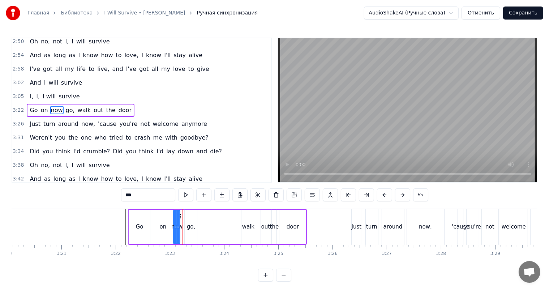
click at [175, 226] on icon at bounding box center [175, 227] width 3 height 6
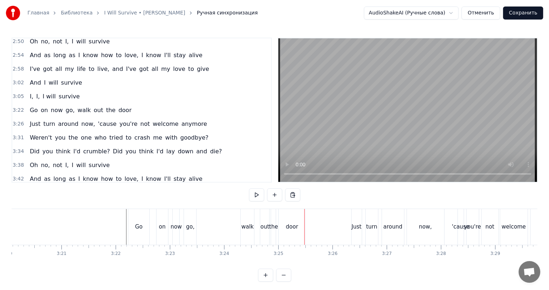
click at [529, 11] on button "Сохранить" at bounding box center [523, 12] width 40 height 13
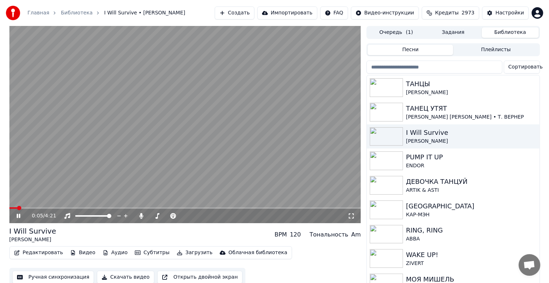
click at [14, 218] on div "0:05 / 4:21" at bounding box center [185, 216] width 346 height 7
click at [16, 218] on icon at bounding box center [23, 216] width 17 height 6
